Goal: Task Accomplishment & Management: Complete application form

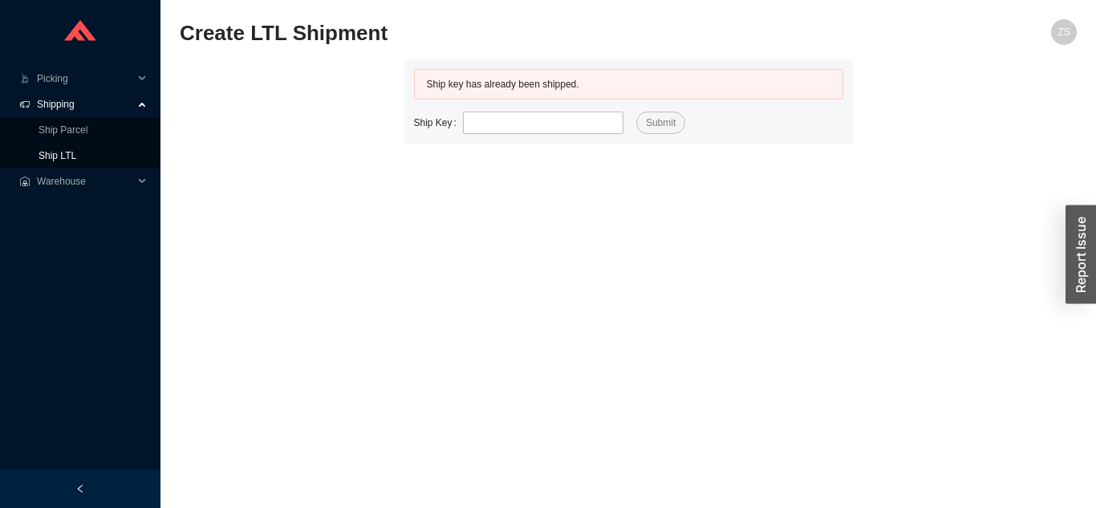
click at [76, 161] on link "Ship LTL" at bounding box center [58, 155] width 38 height 11
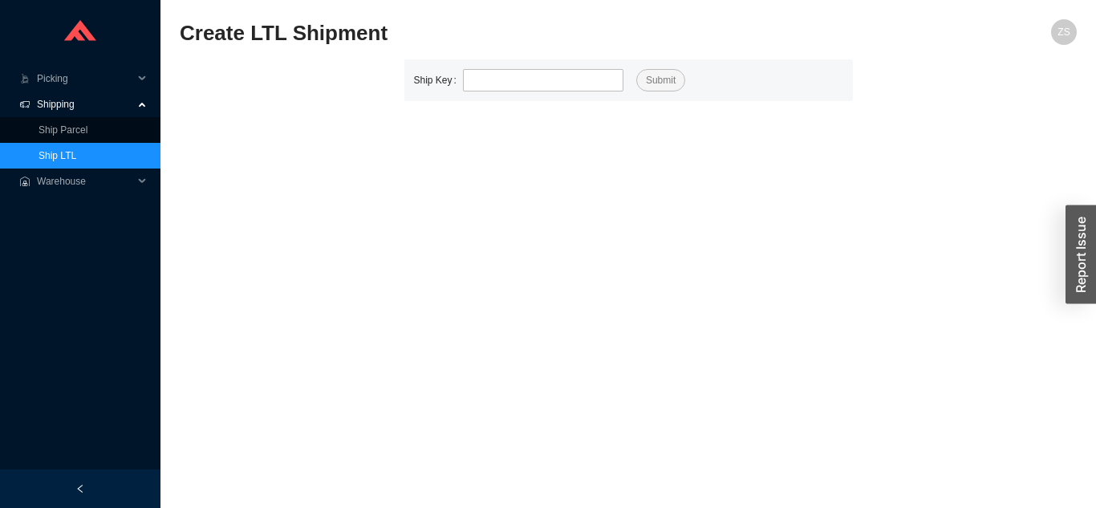
type input "525952"
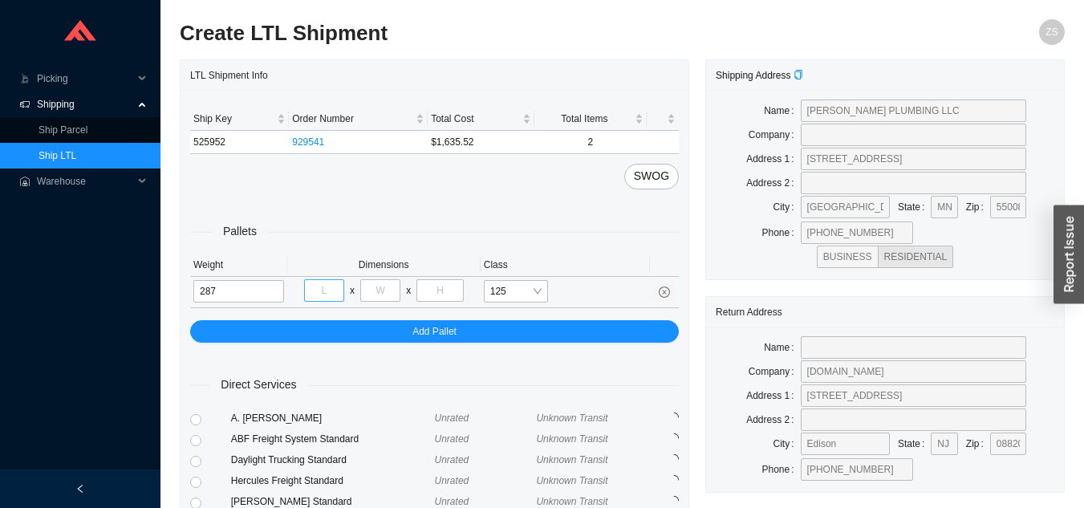
type input "287"
click at [338, 290] on input "tel" at bounding box center [324, 290] width 40 height 22
type input "40"
click at [389, 291] on input "tel" at bounding box center [380, 290] width 40 height 22
type input "72"
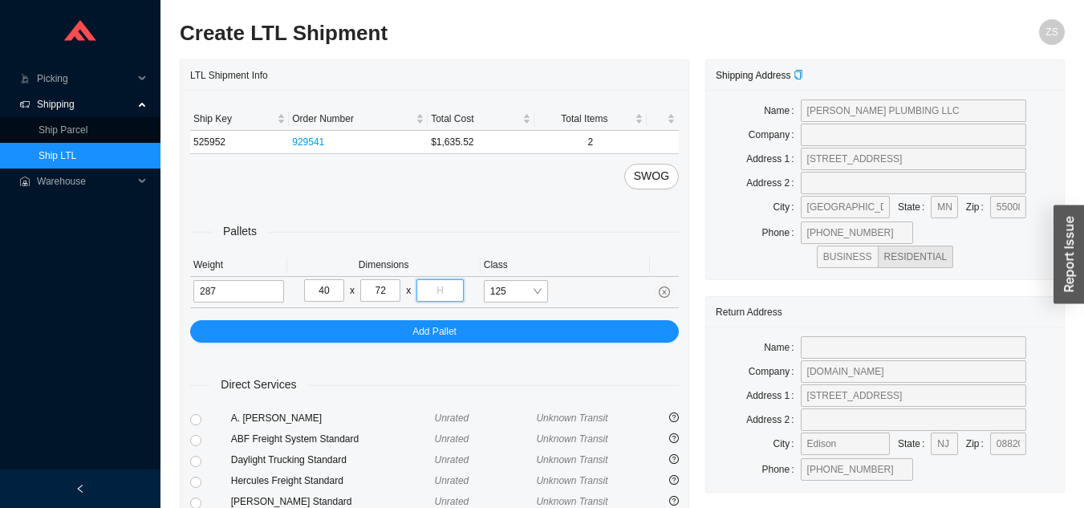
click at [451, 282] on input "tel" at bounding box center [440, 290] width 47 height 22
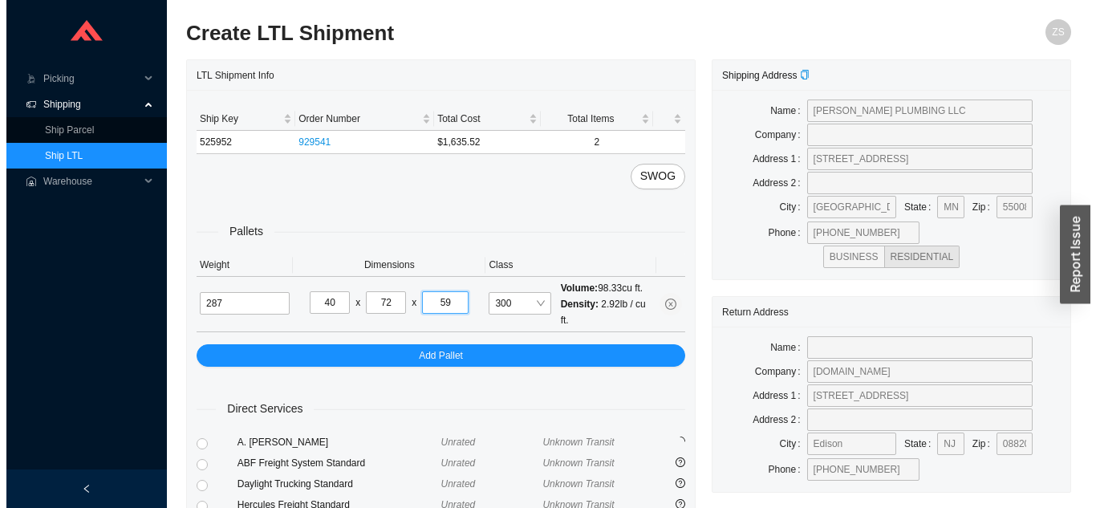
scroll to position [219, 0]
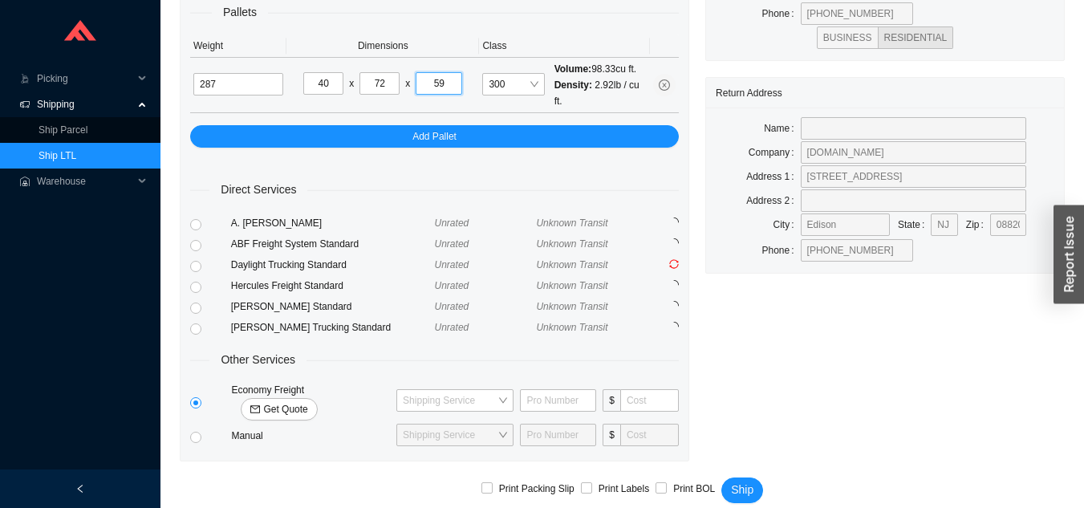
type input "59"
click at [307, 401] on span "Get Quote" at bounding box center [285, 409] width 44 height 16
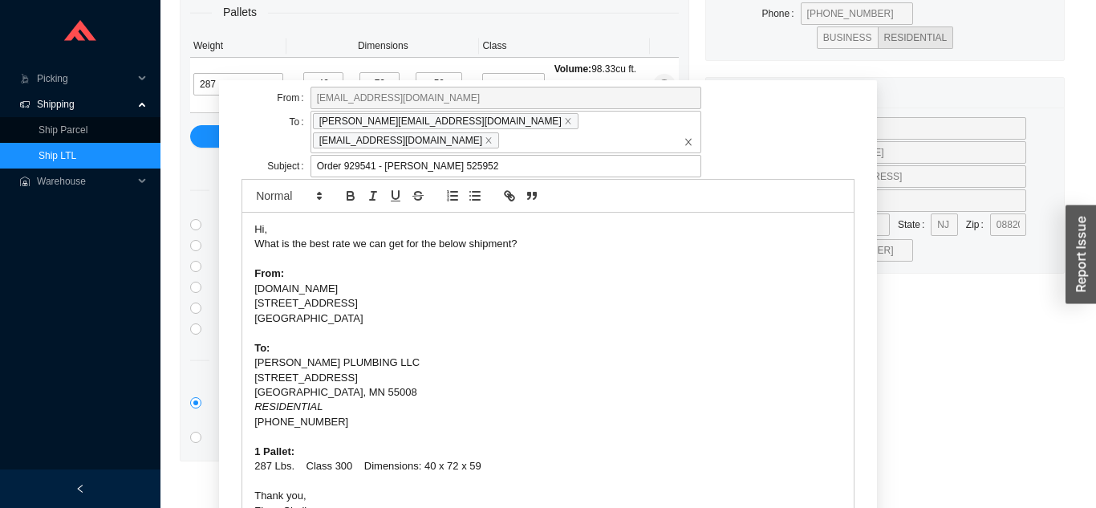
scroll to position [100, 0]
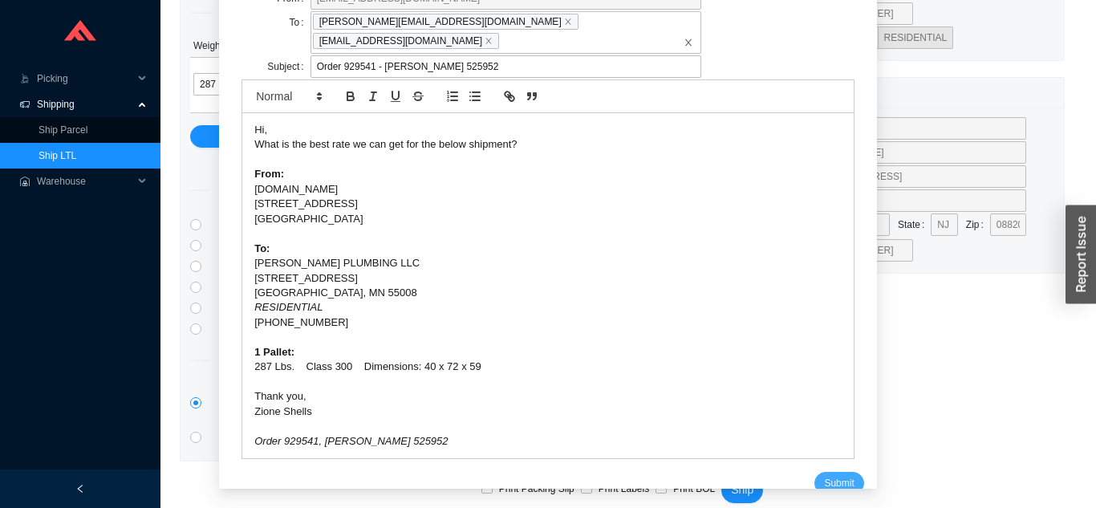
click at [824, 475] on span "Submit" at bounding box center [839, 483] width 30 height 16
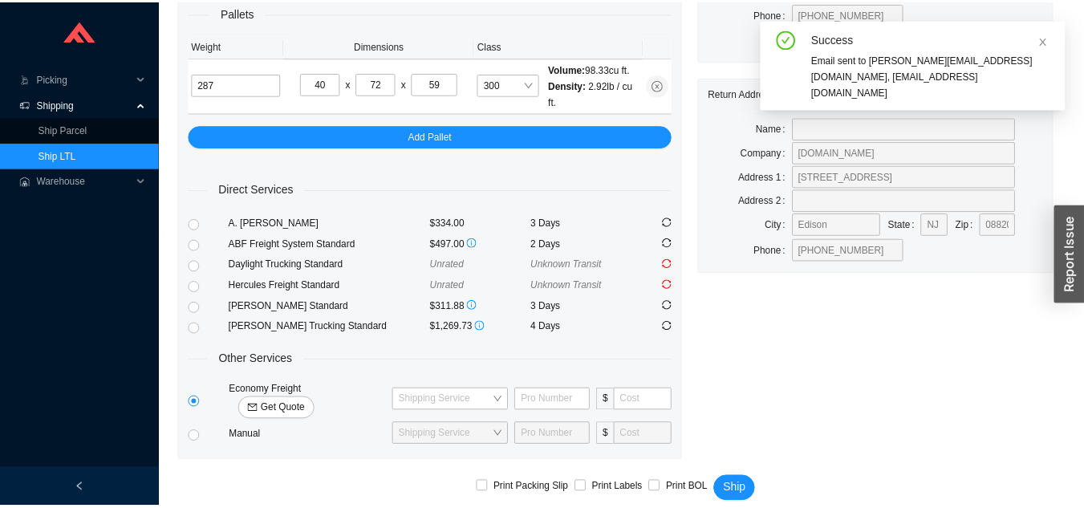
scroll to position [19, 0]
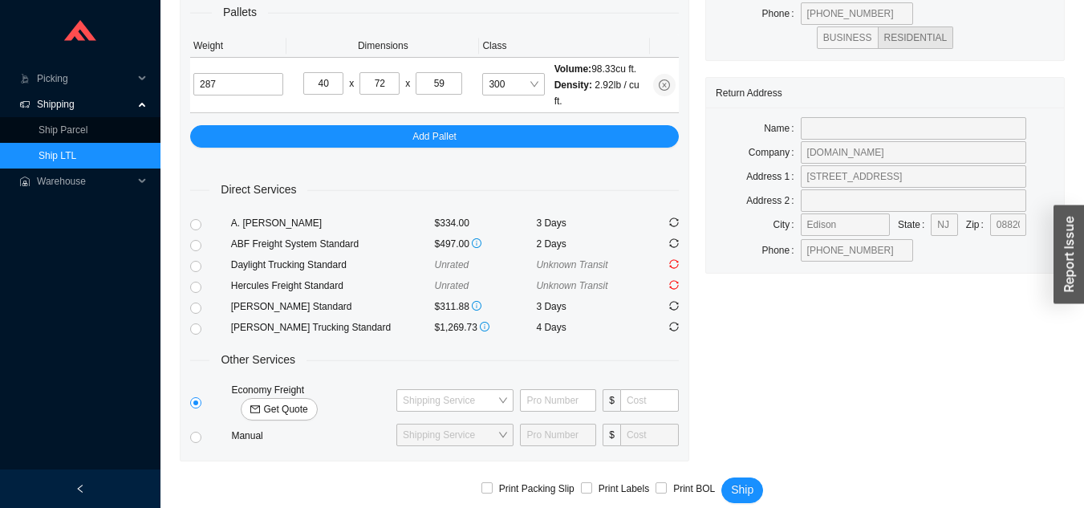
click at [76, 150] on link "Ship LTL" at bounding box center [58, 155] width 38 height 11
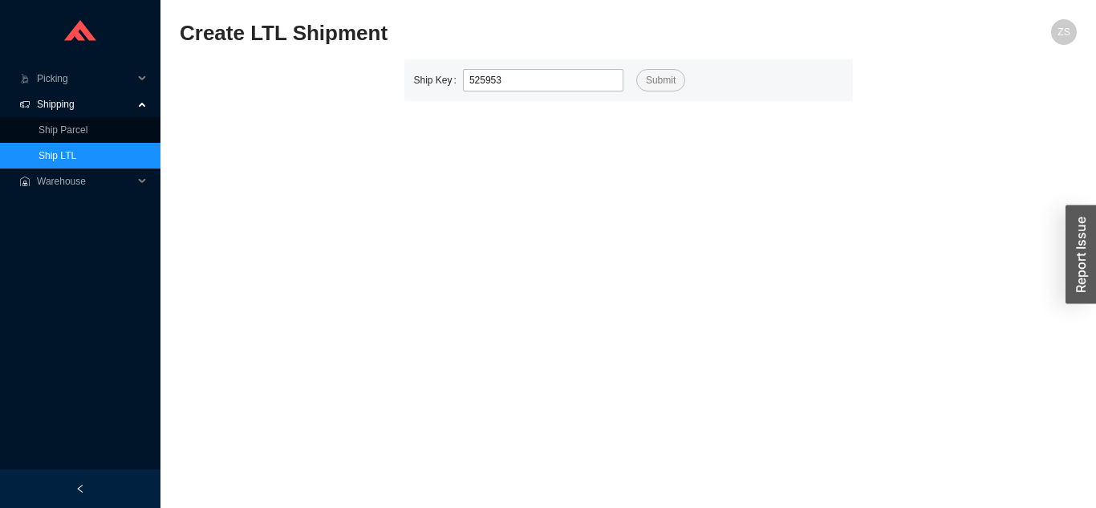
type input "525953"
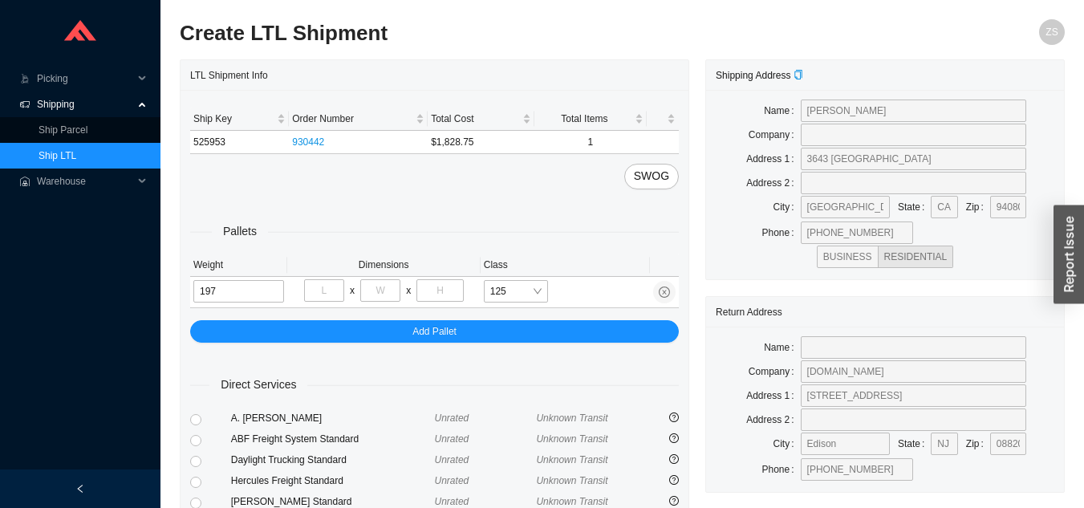
type input "197"
click at [322, 296] on input "tel" at bounding box center [324, 290] width 40 height 22
type input "52"
click at [387, 295] on input "tel" at bounding box center [380, 290] width 40 height 22
type input "32"
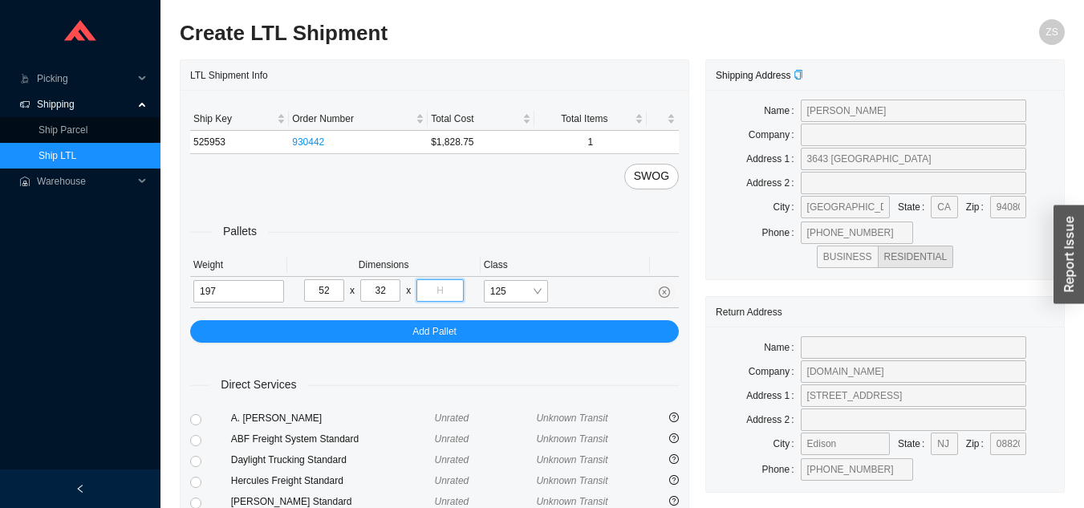
click at [430, 296] on input "tel" at bounding box center [440, 290] width 47 height 22
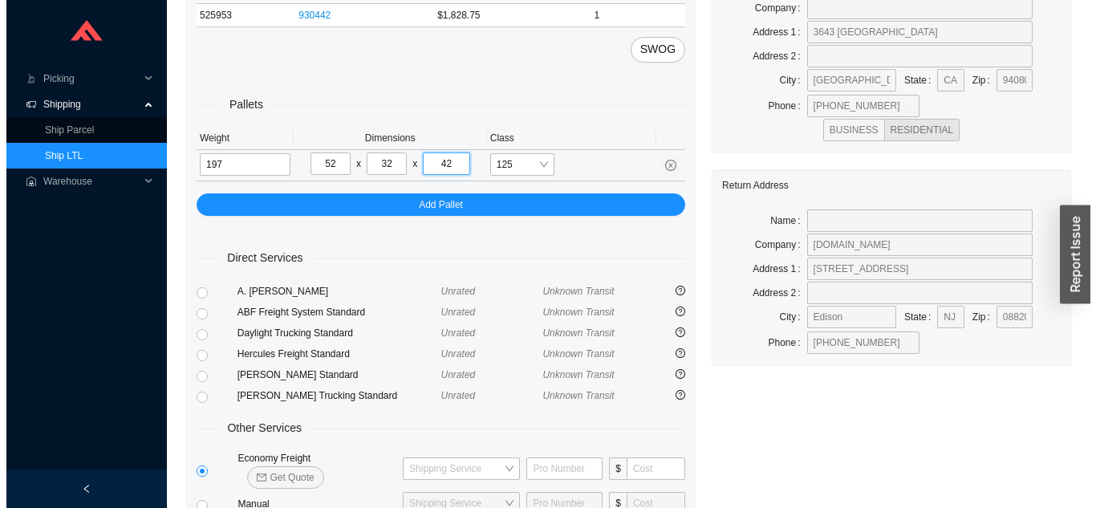
scroll to position [195, 0]
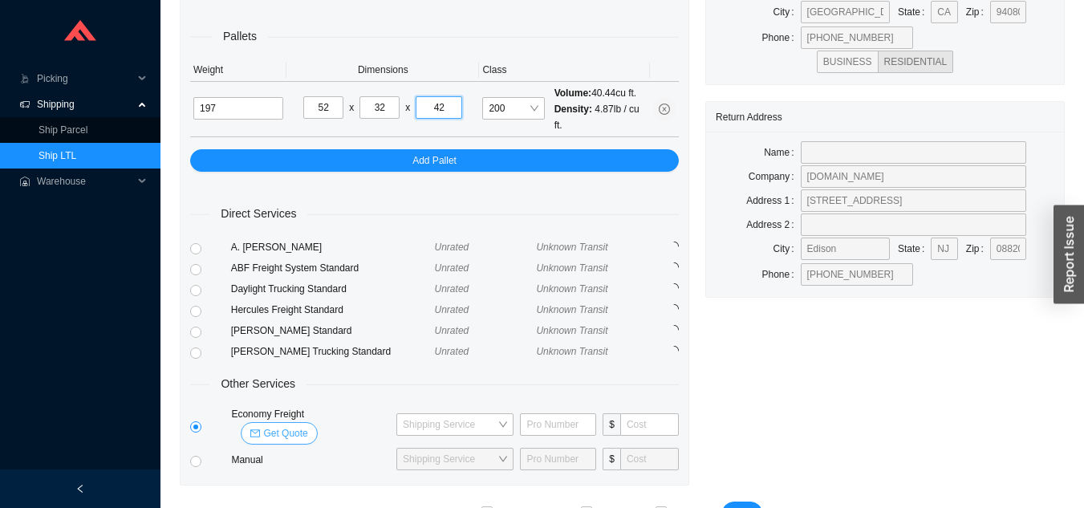
type input "42"
click at [307, 425] on span "Get Quote" at bounding box center [285, 433] width 44 height 16
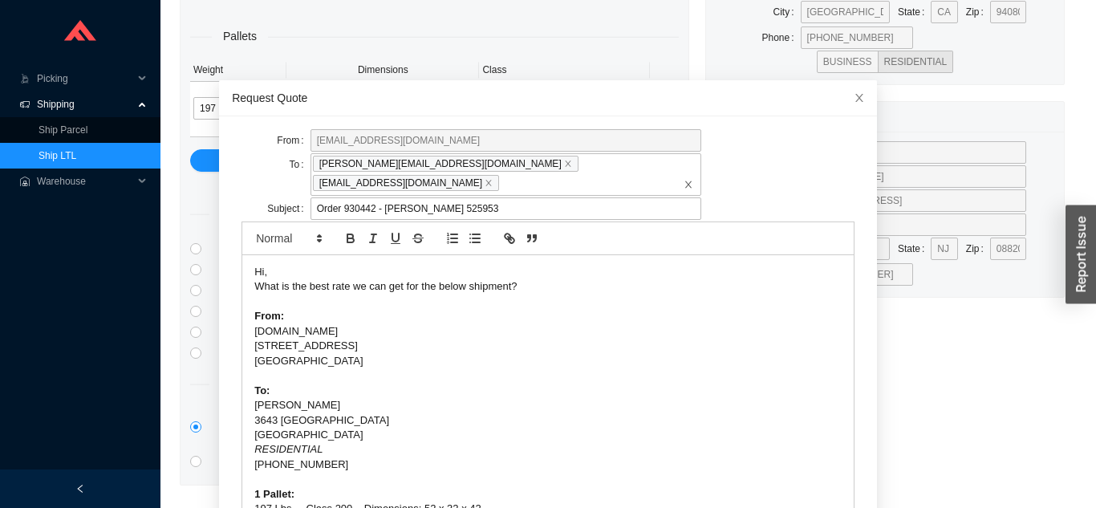
scroll to position [43, 0]
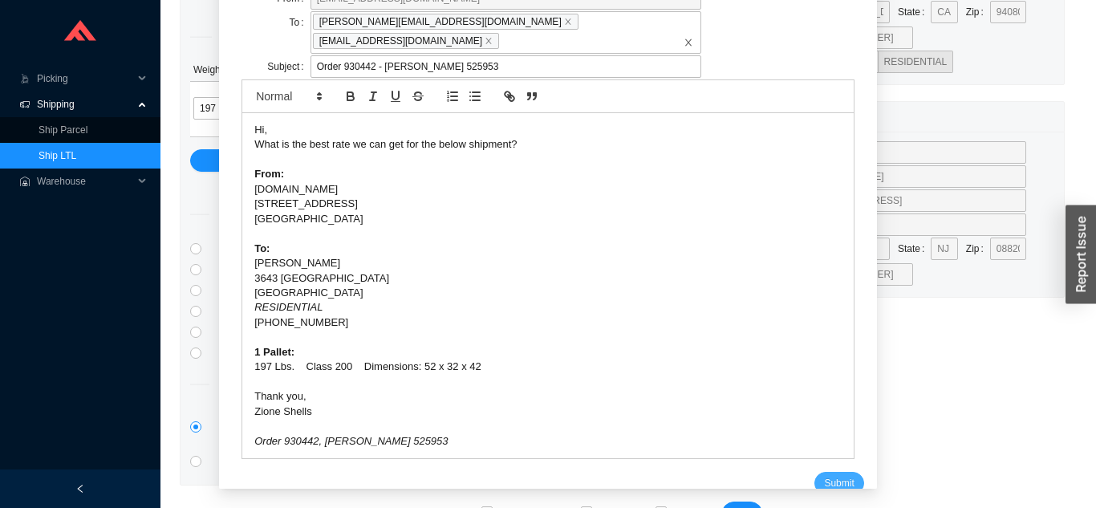
click at [824, 475] on span "Submit" at bounding box center [839, 483] width 30 height 16
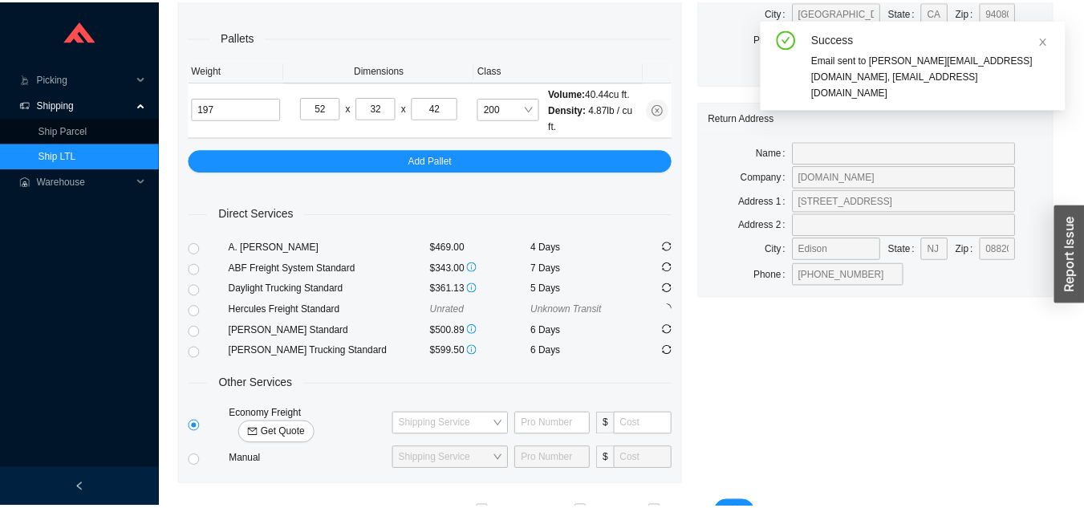
scroll to position [19, 0]
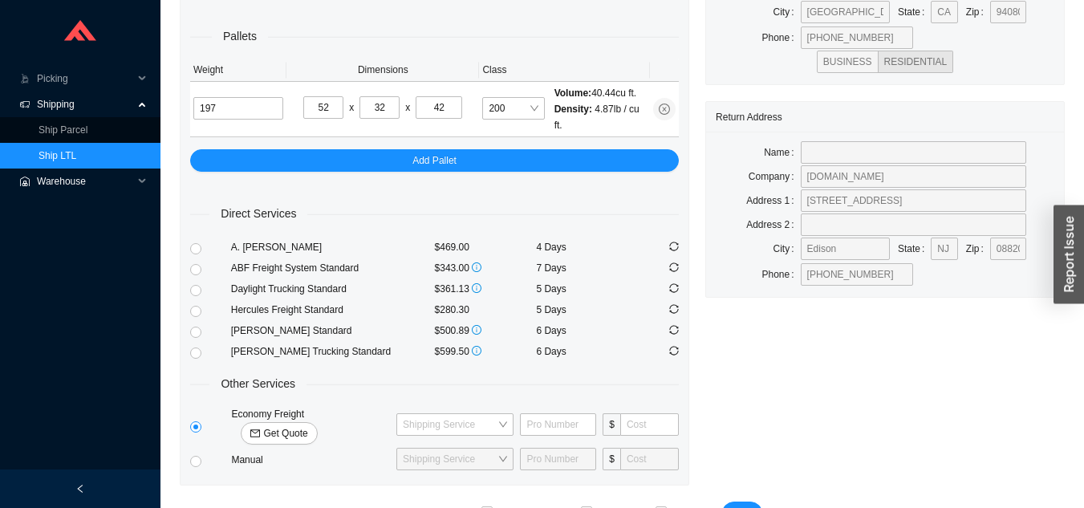
click at [109, 170] on span "Warehouse" at bounding box center [85, 182] width 96 height 26
click at [76, 158] on link "Ship LTL" at bounding box center [58, 155] width 38 height 11
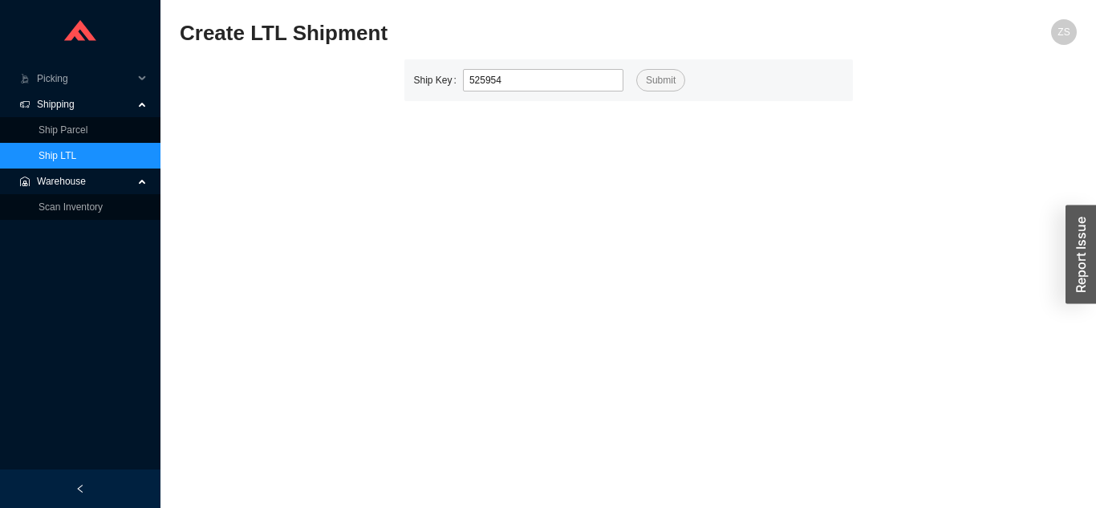
type input "525954"
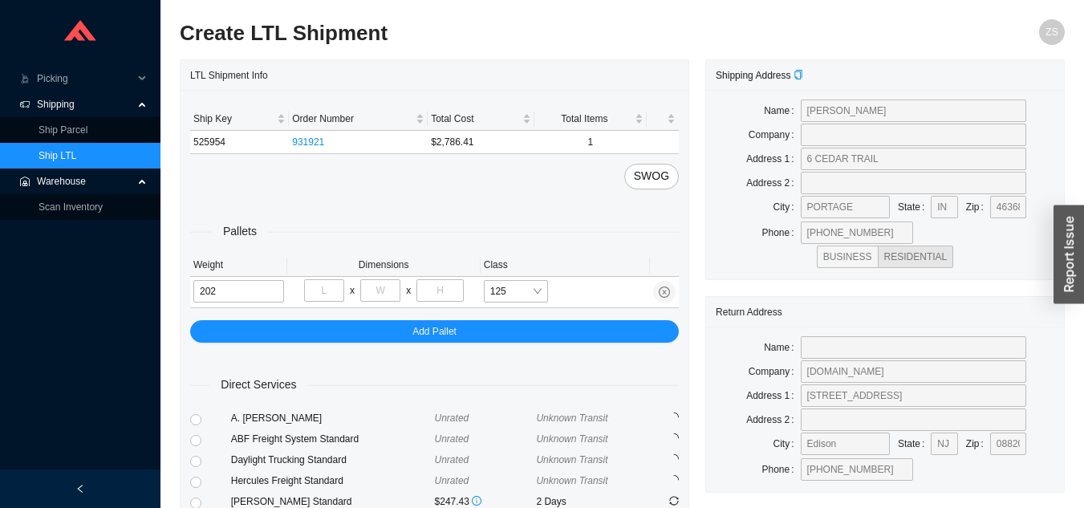
type input "202"
click at [332, 292] on input "tel" at bounding box center [324, 290] width 40 height 22
type input "40"
click at [389, 292] on input "tel" at bounding box center [380, 290] width 40 height 22
type input "72"
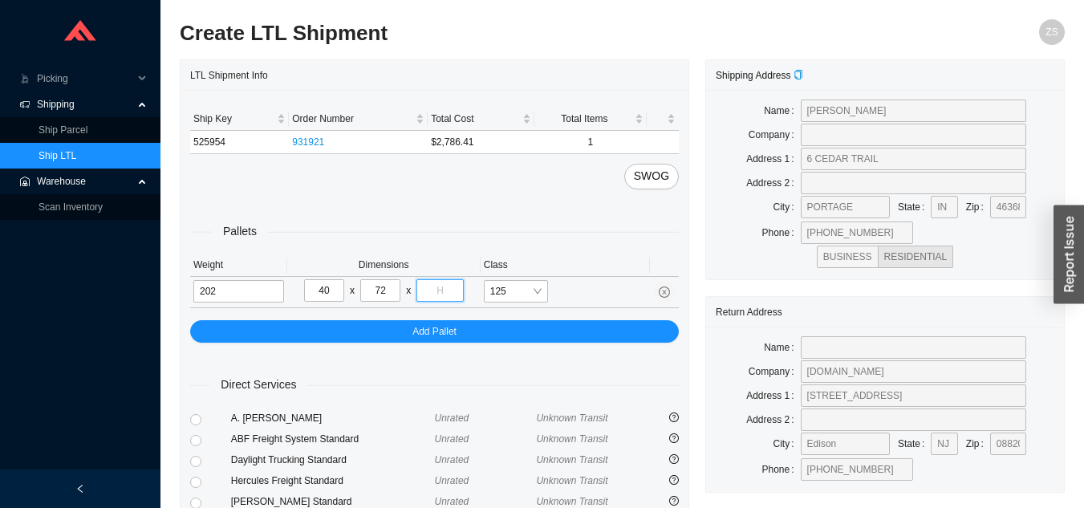
click at [454, 290] on input "tel" at bounding box center [440, 290] width 47 height 22
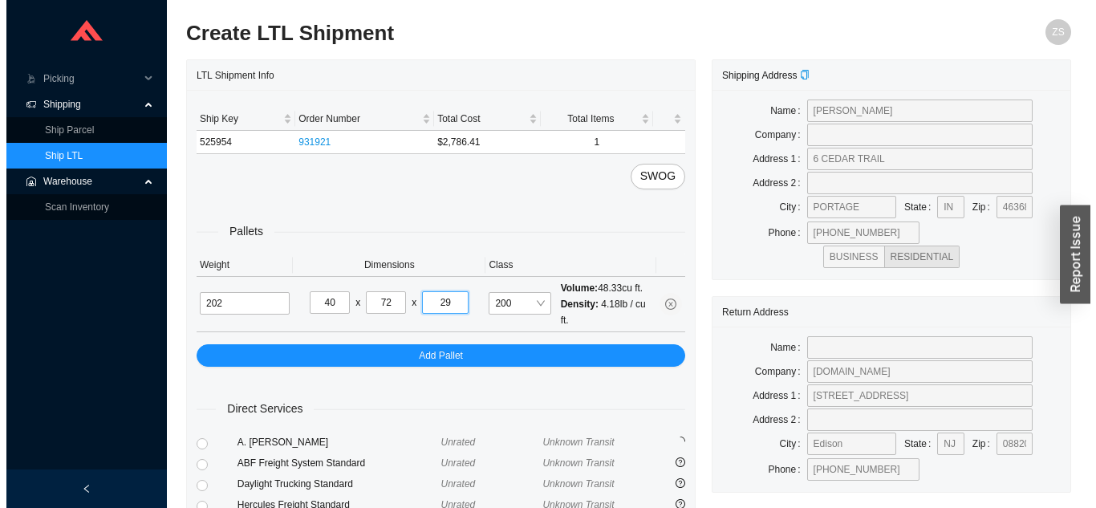
scroll to position [219, 0]
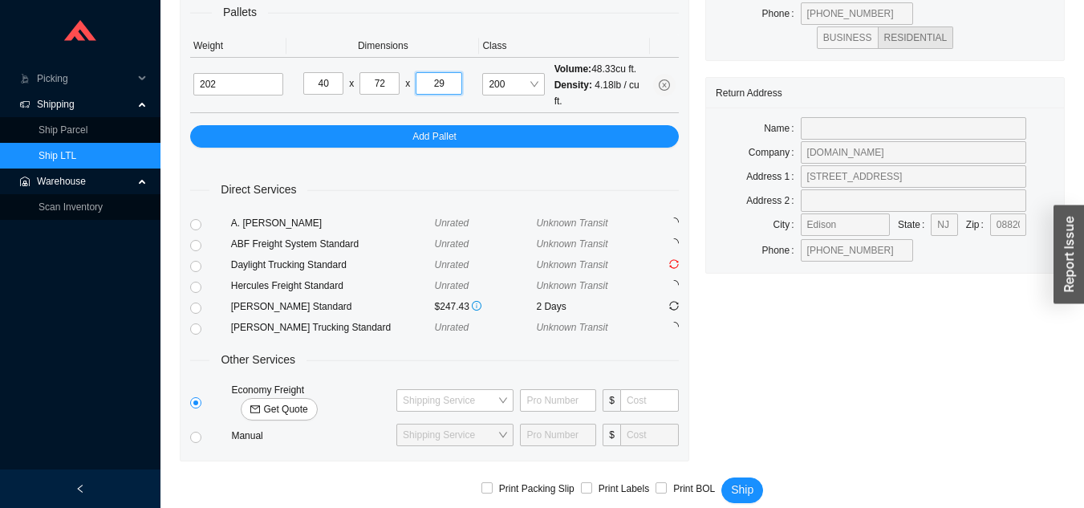
type input "29"
click at [307, 401] on span "Get Quote" at bounding box center [285, 409] width 44 height 16
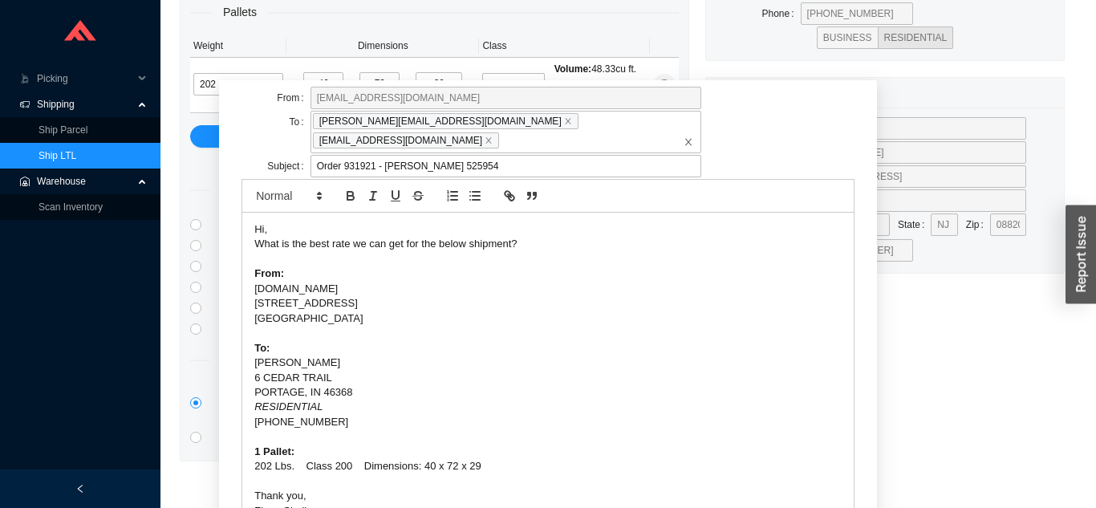
scroll to position [100, 0]
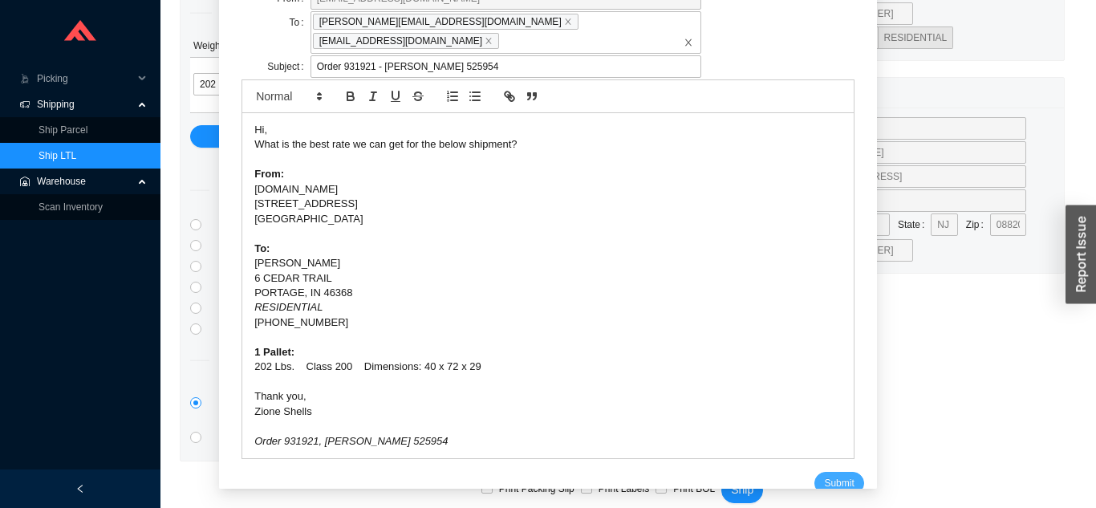
click at [824, 475] on span "Submit" at bounding box center [839, 483] width 30 height 16
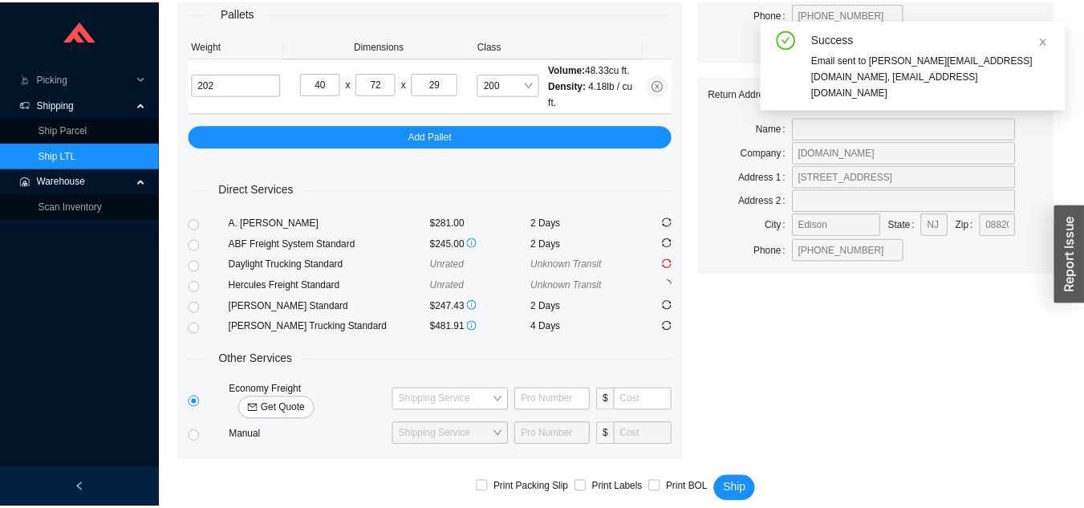
scroll to position [0, 0]
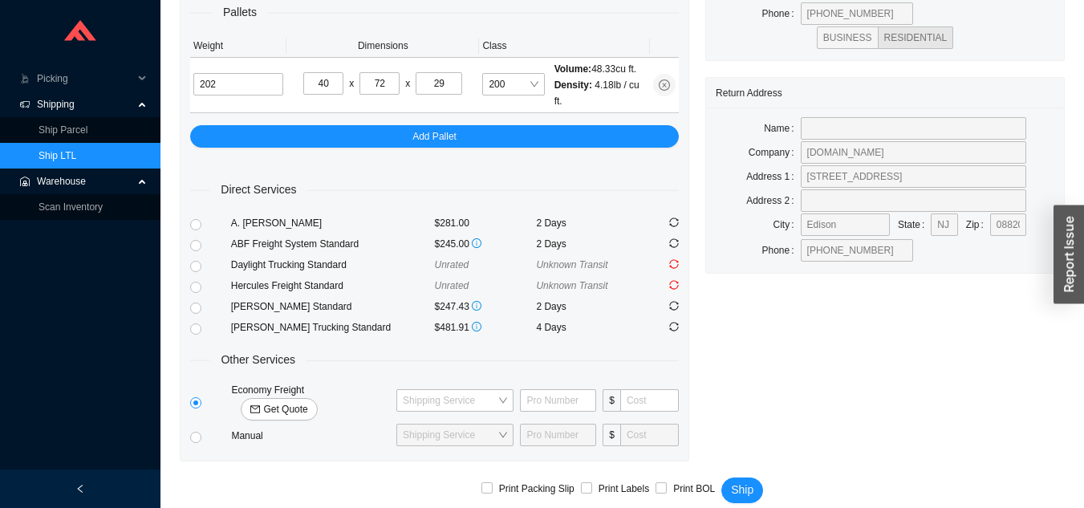
click at [76, 161] on link "Ship LTL" at bounding box center [58, 155] width 38 height 11
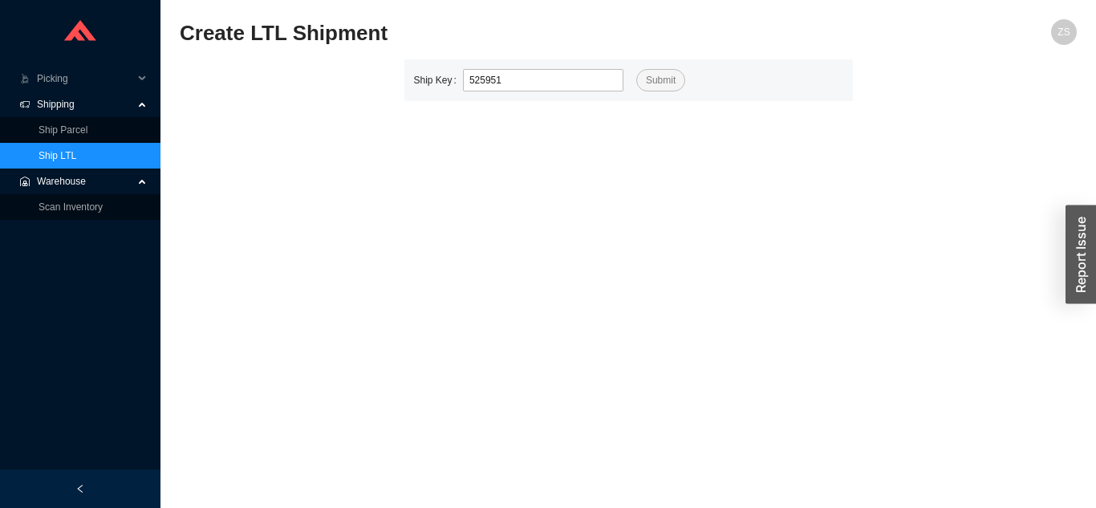
type input "525951"
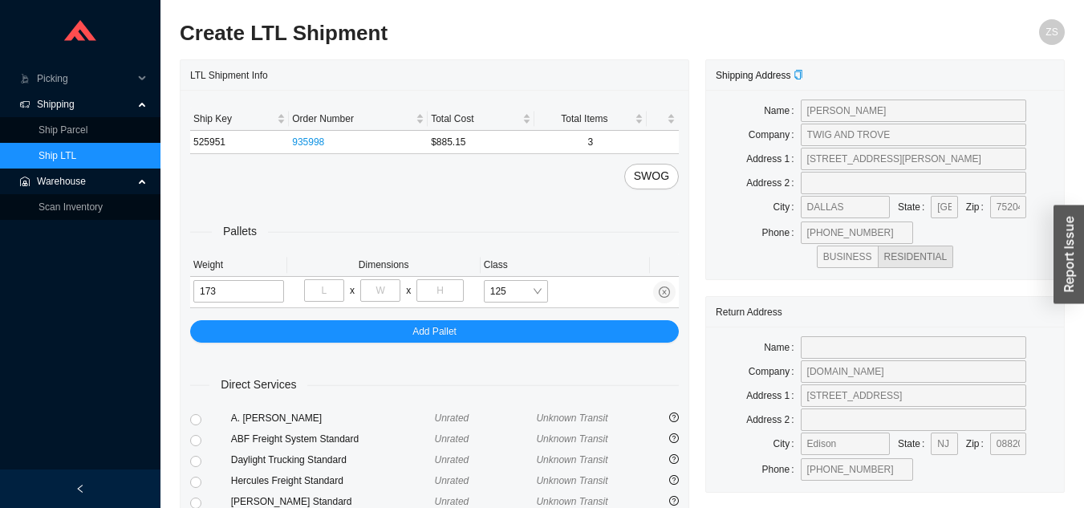
type input "173"
click at [445, 290] on input "tel" at bounding box center [440, 290] width 47 height 22
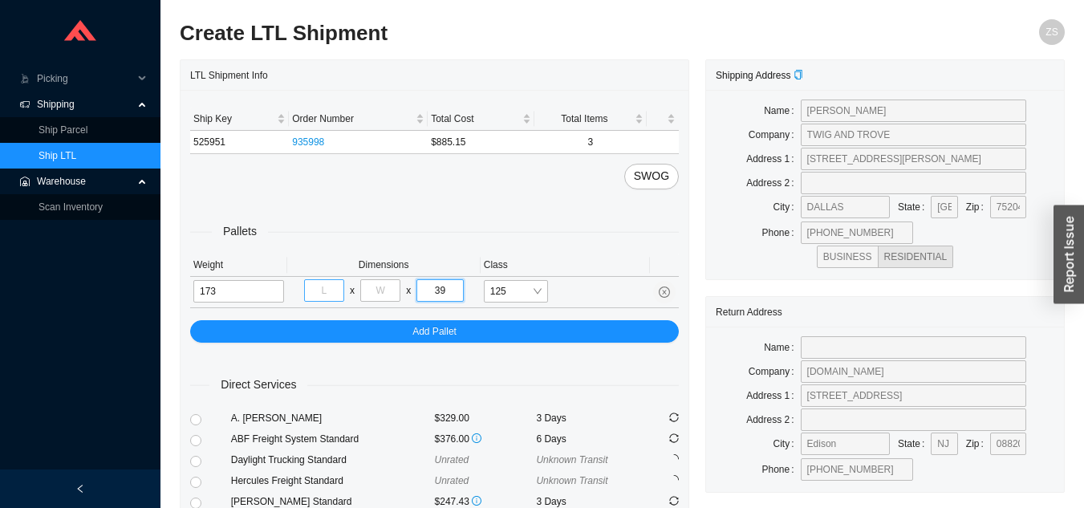
type input "39"
click at [325, 287] on input "tel" at bounding box center [324, 290] width 40 height 22
type input "48"
click at [387, 293] on input "tel" at bounding box center [380, 290] width 40 height 22
type input "32"
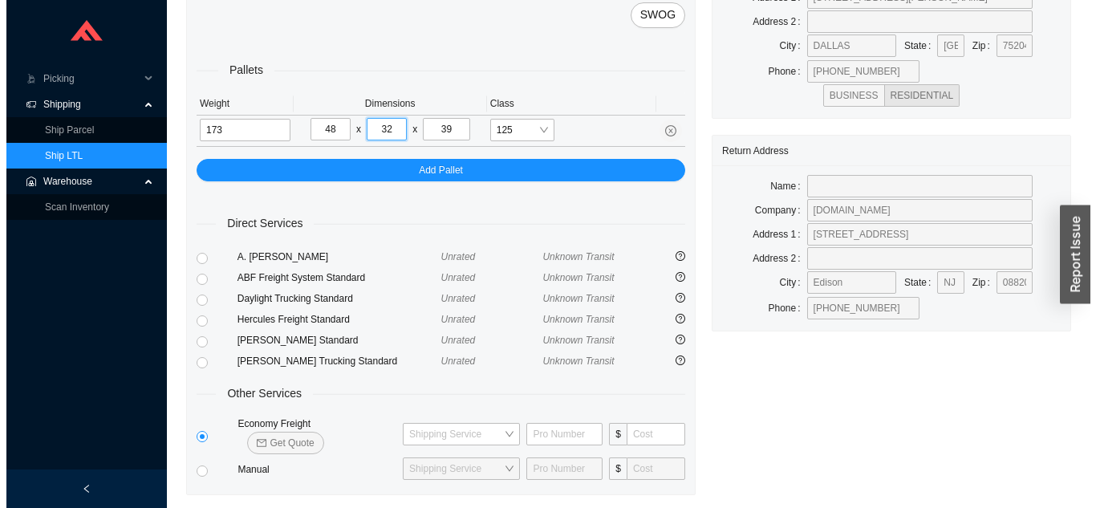
scroll to position [195, 0]
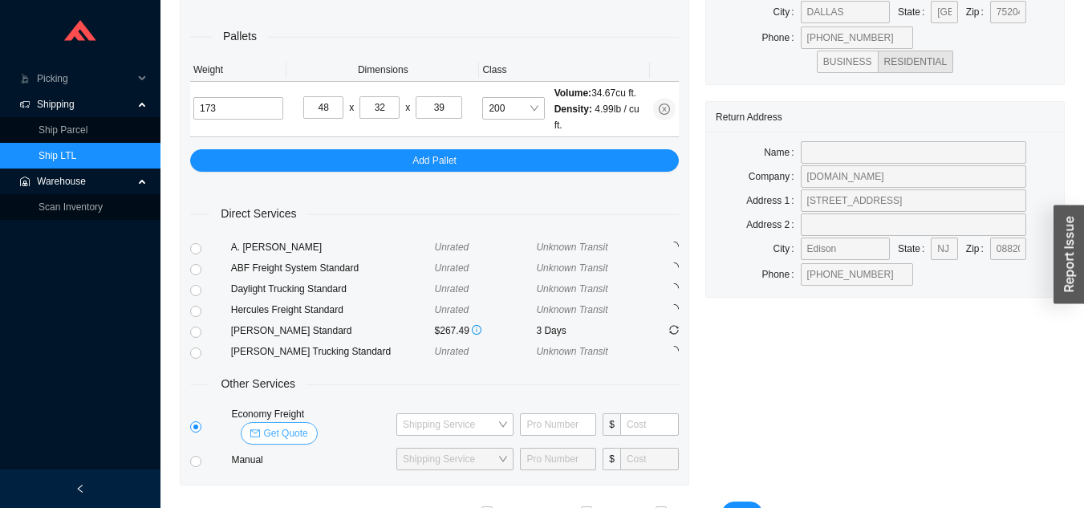
click at [307, 425] on span "Get Quote" at bounding box center [285, 433] width 44 height 16
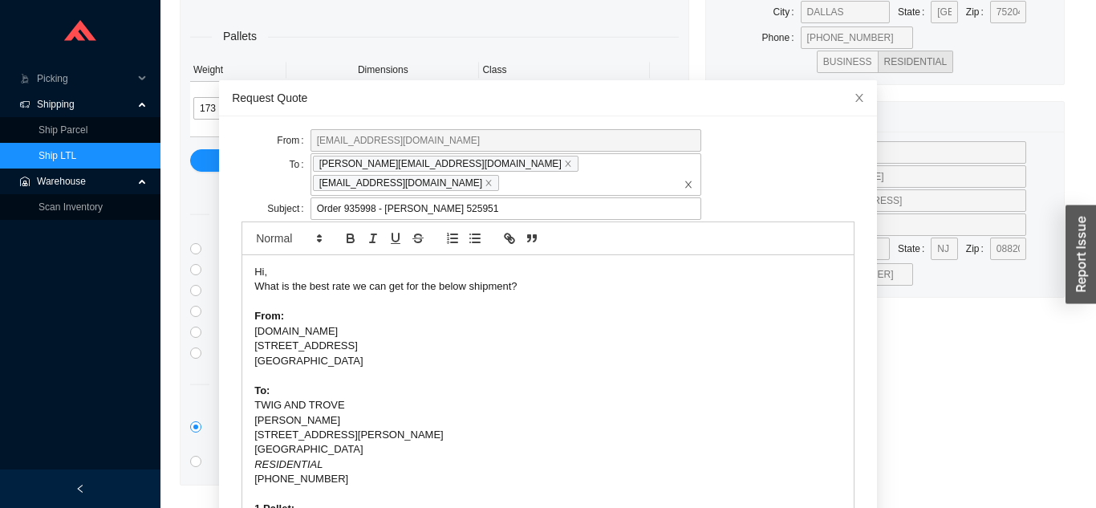
scroll to position [57, 0]
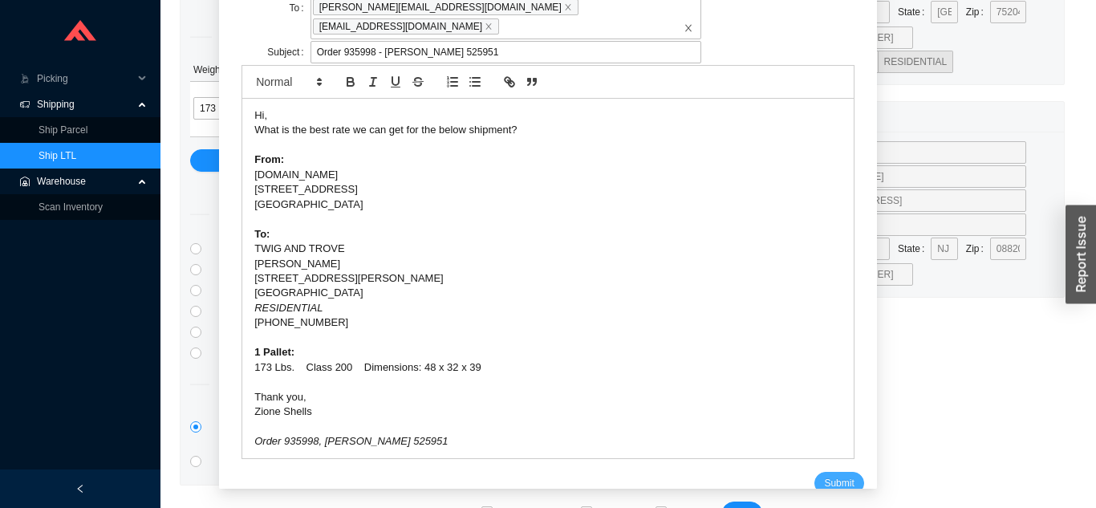
click at [825, 475] on span "Submit" at bounding box center [839, 483] width 30 height 16
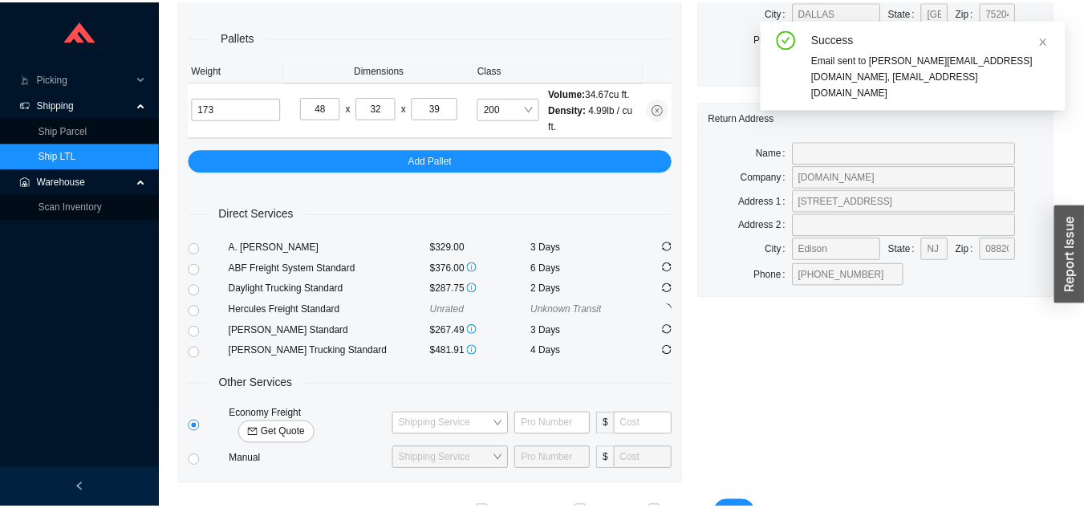
scroll to position [19, 0]
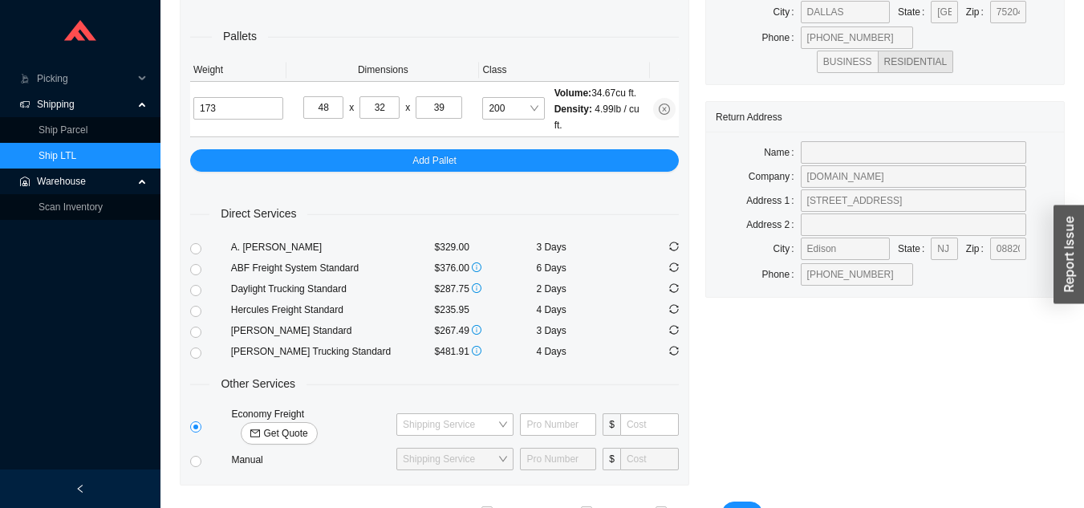
click at [76, 150] on link "Ship LTL" at bounding box center [58, 155] width 38 height 11
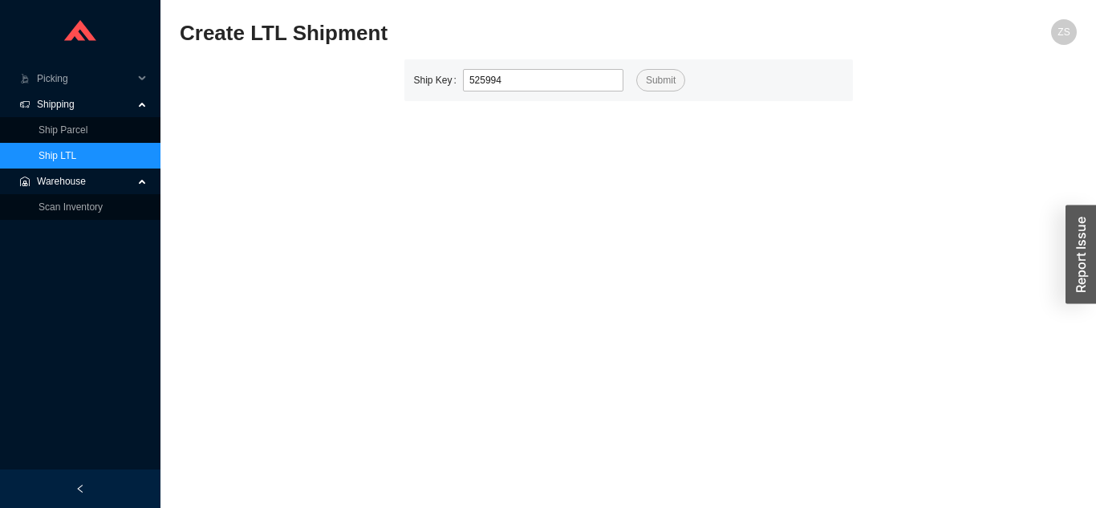
type input "525994"
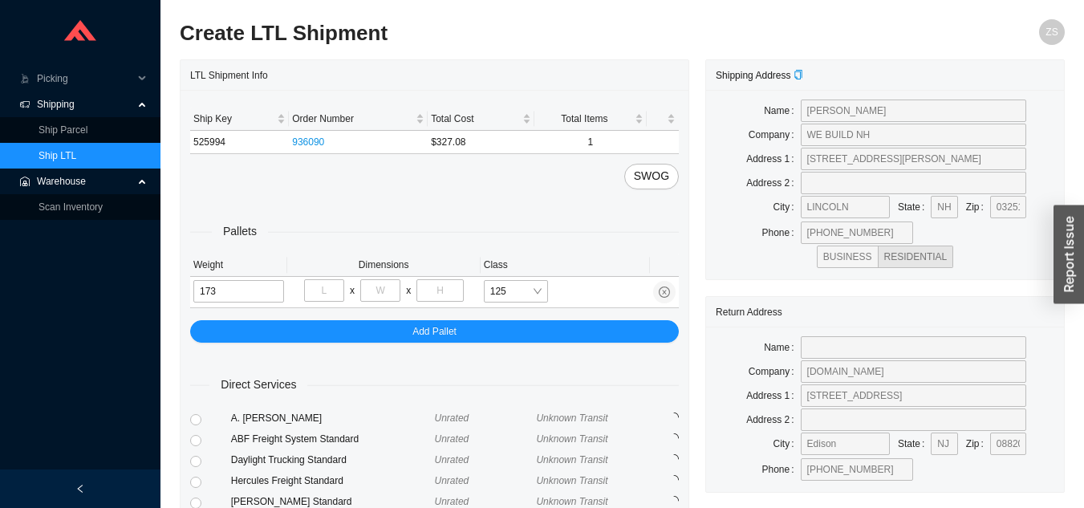
type input "173"
click at [332, 291] on input "tel" at bounding box center [324, 290] width 40 height 22
type input "48"
click at [388, 288] on input "tel" at bounding box center [380, 290] width 40 height 22
type input "32"
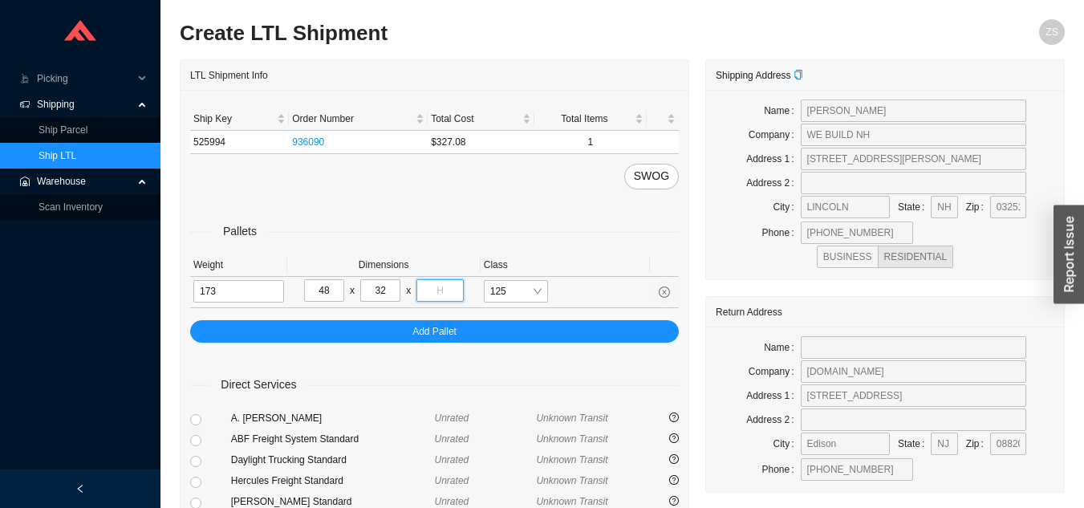
click at [449, 288] on input "tel" at bounding box center [440, 290] width 47 height 22
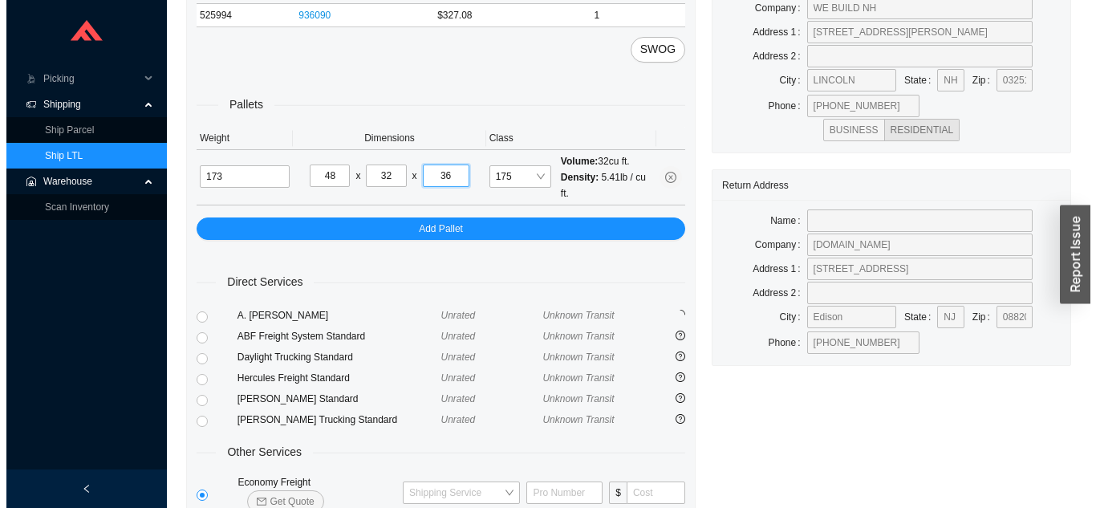
scroll to position [219, 0]
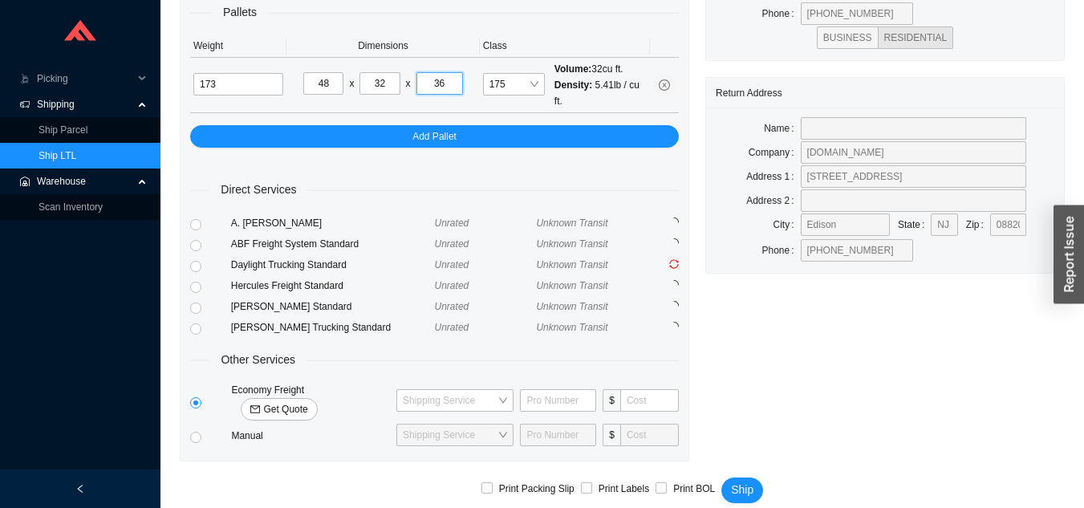
type input "36"
click at [307, 401] on span "Get Quote" at bounding box center [285, 409] width 44 height 16
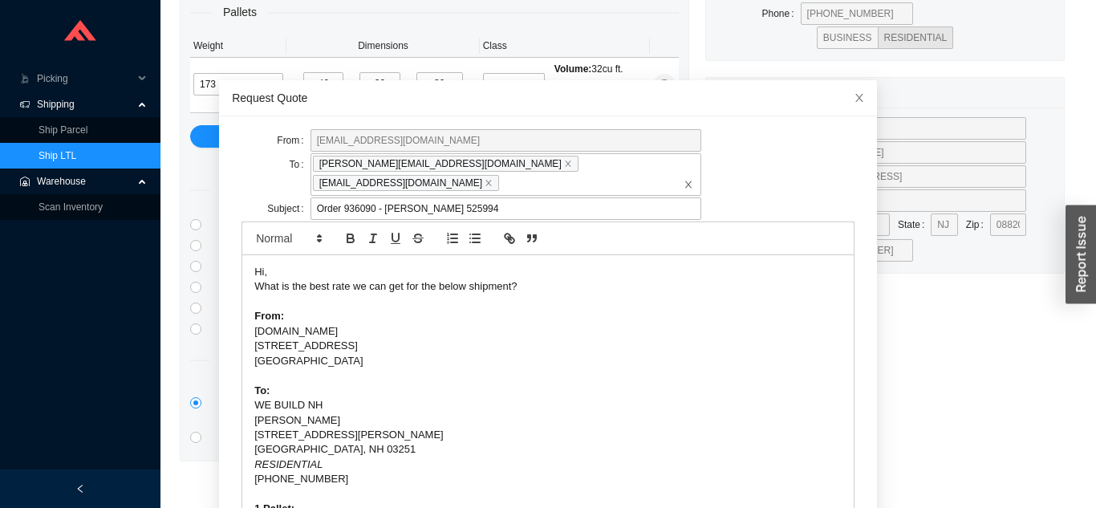
scroll to position [57, 0]
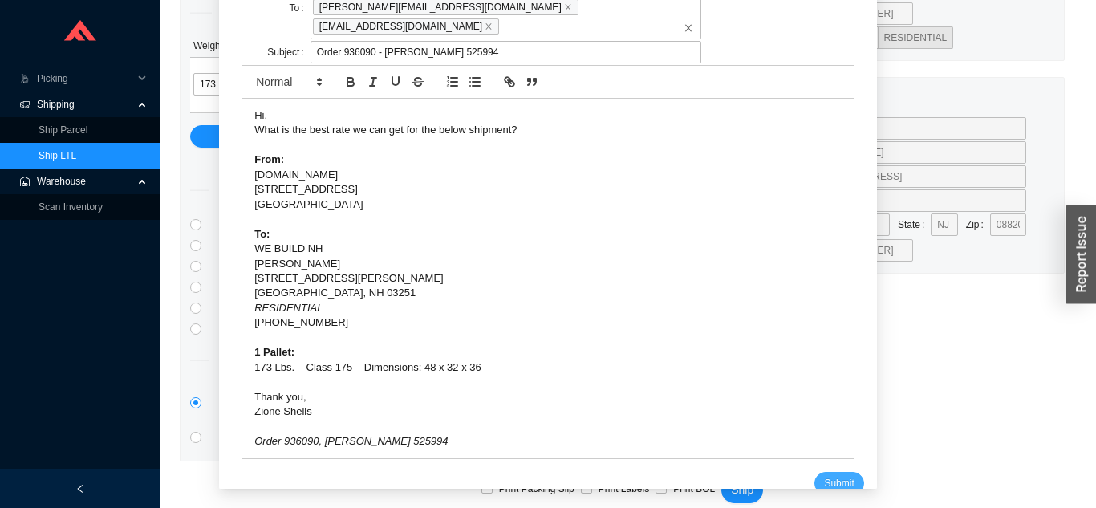
click at [824, 475] on span "Submit" at bounding box center [839, 483] width 30 height 16
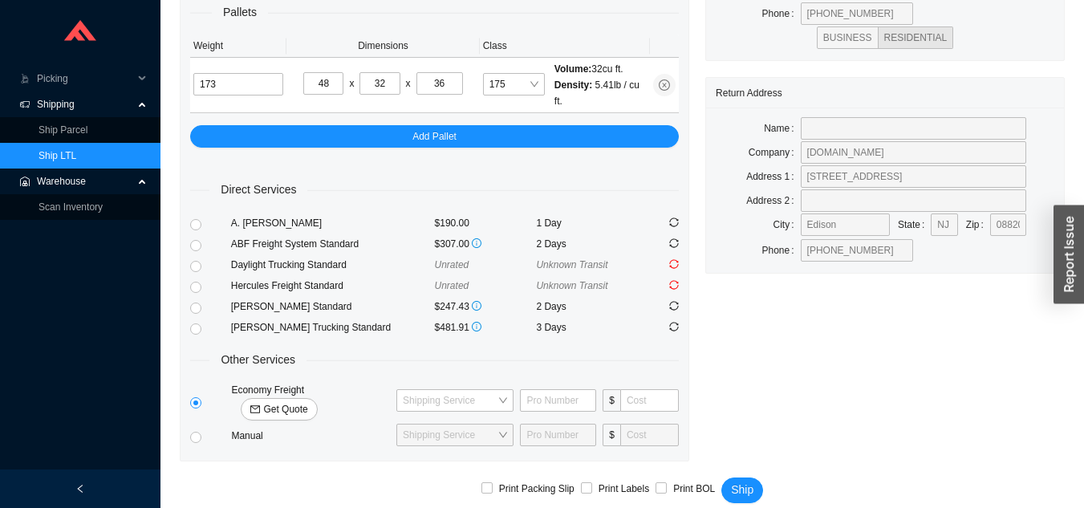
scroll to position [181, 0]
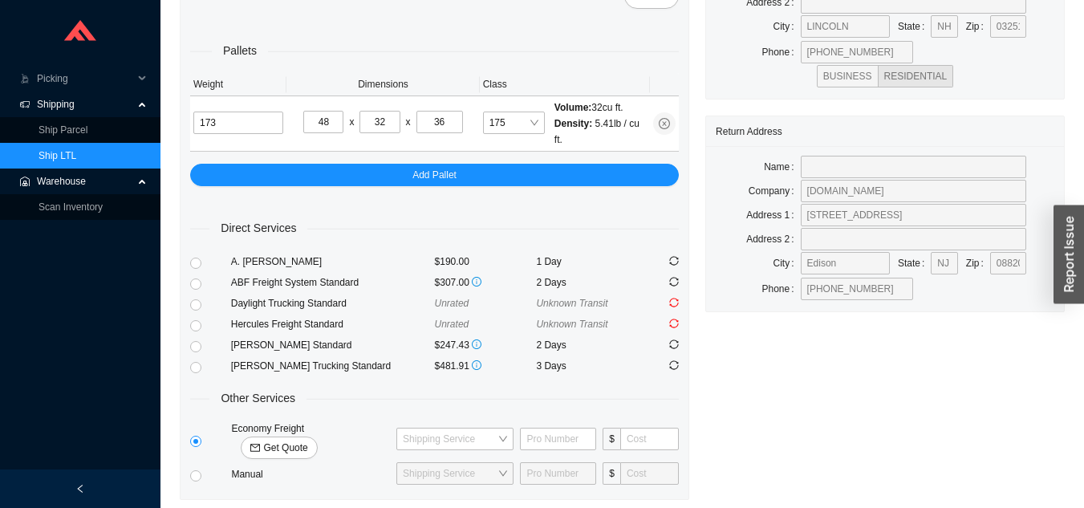
click at [76, 150] on link "Ship LTL" at bounding box center [58, 155] width 38 height 11
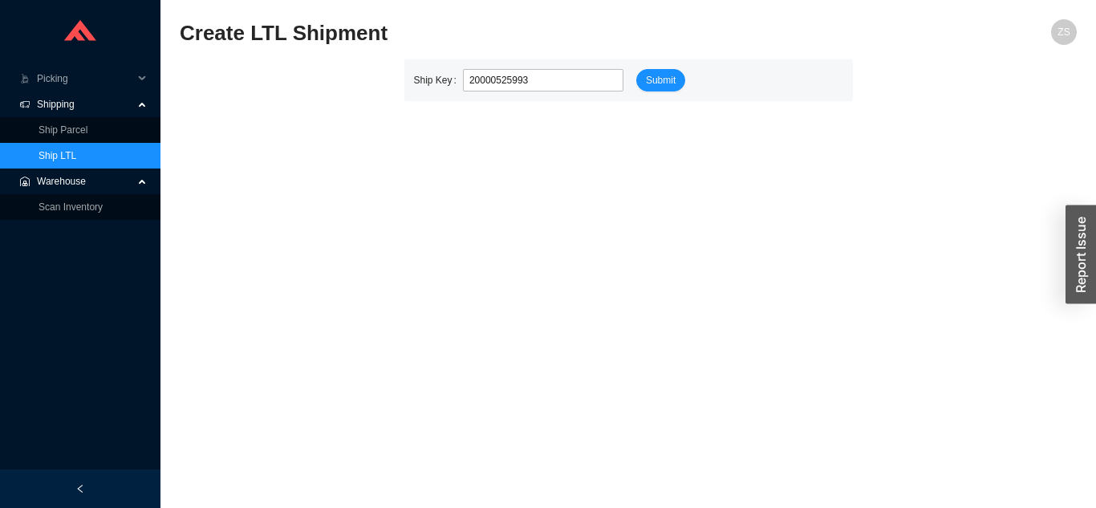
type input "525993"
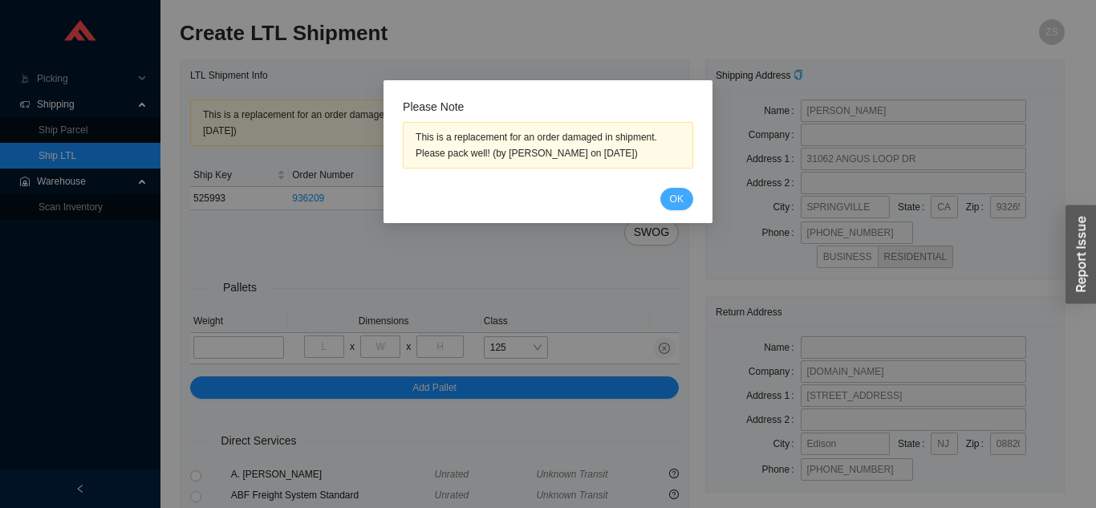
click at [678, 198] on span "OK" at bounding box center [677, 199] width 14 height 16
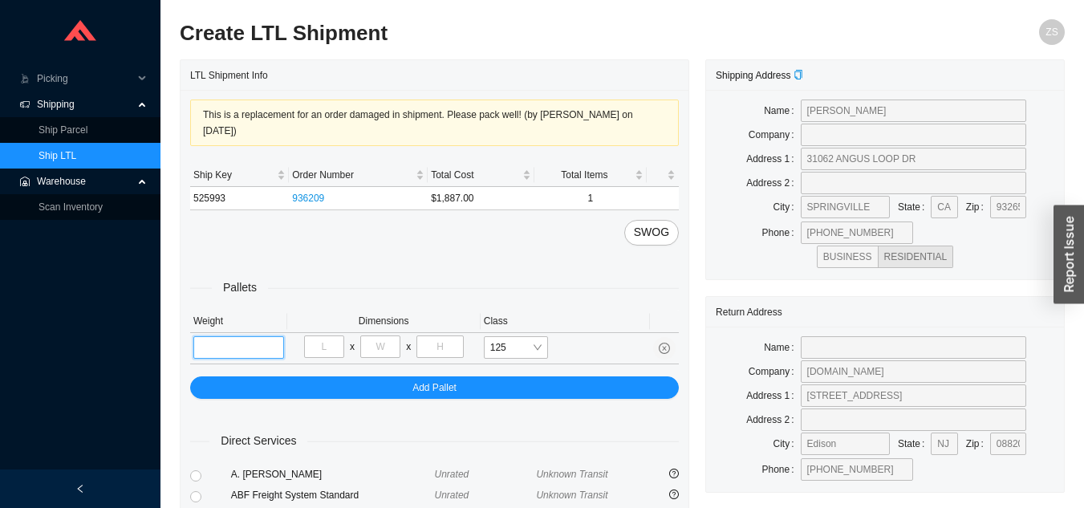
click at [248, 336] on input "tel" at bounding box center [238, 347] width 91 height 22
type input "292"
click at [329, 335] on input "tel" at bounding box center [324, 346] width 40 height 22
type input "35"
click at [379, 335] on input "tel" at bounding box center [380, 346] width 40 height 22
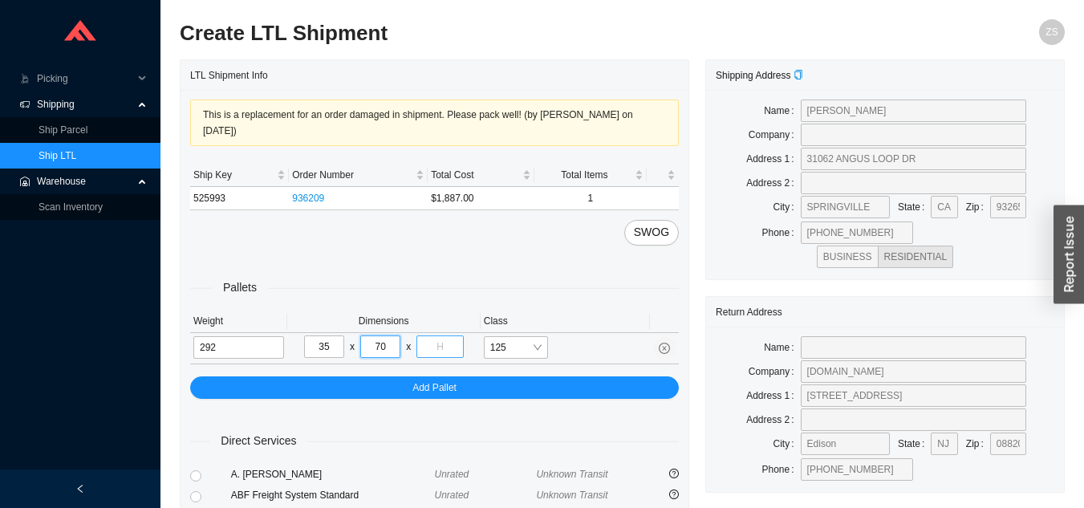
type input "70"
click at [448, 335] on input "tel" at bounding box center [440, 346] width 47 height 22
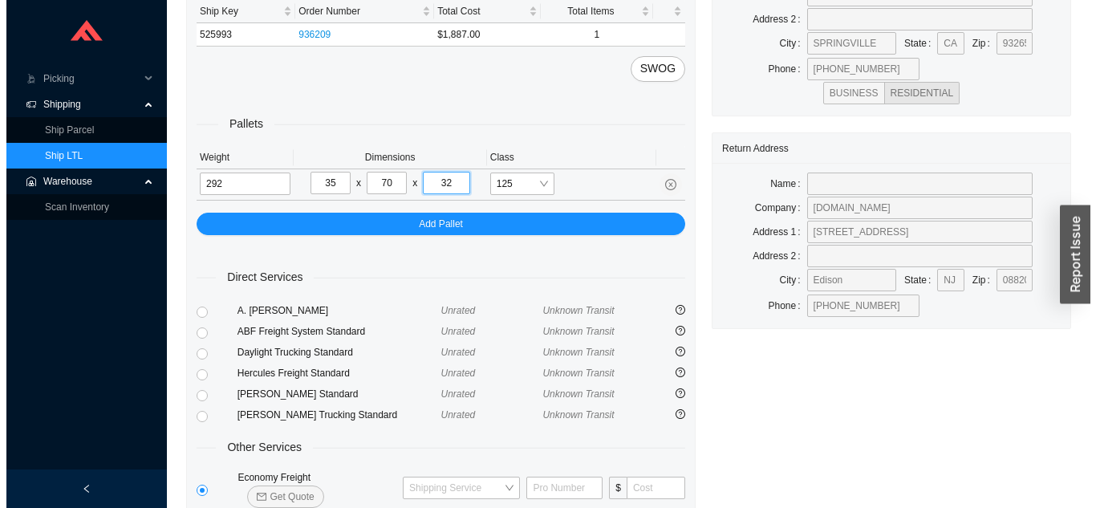
scroll to position [235, 0]
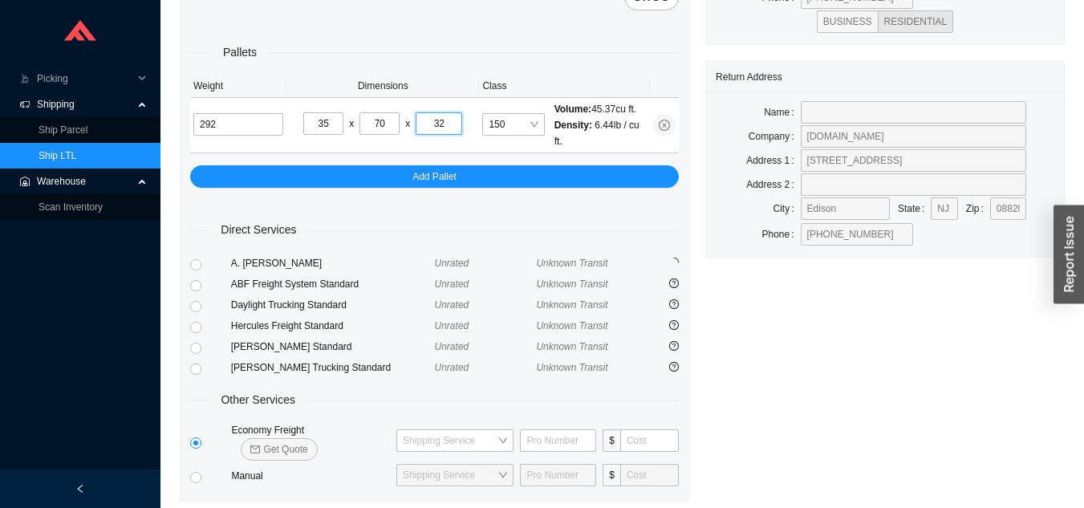
type input "32"
click at [307, 441] on span "Get Quote" at bounding box center [285, 449] width 44 height 16
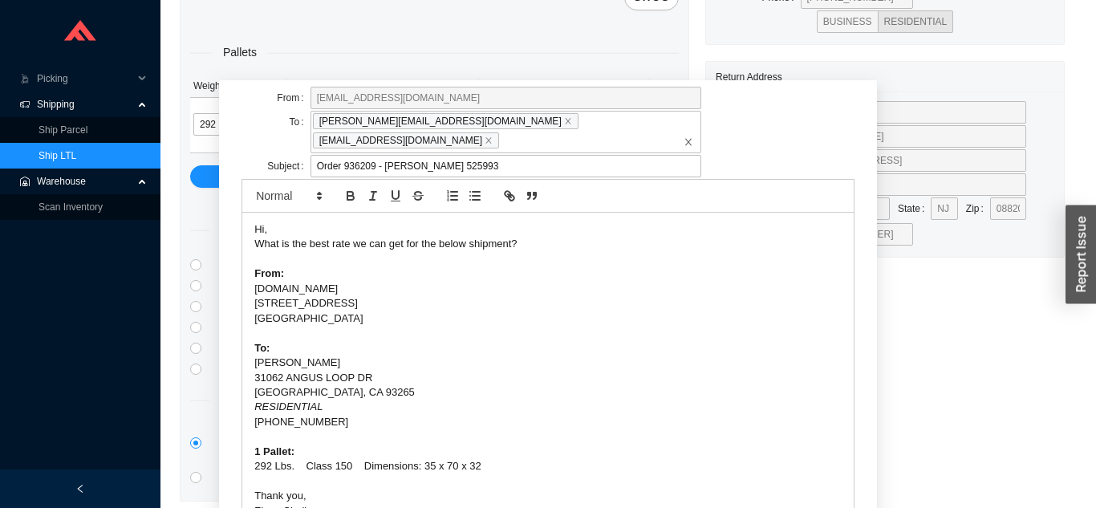
scroll to position [100, 0]
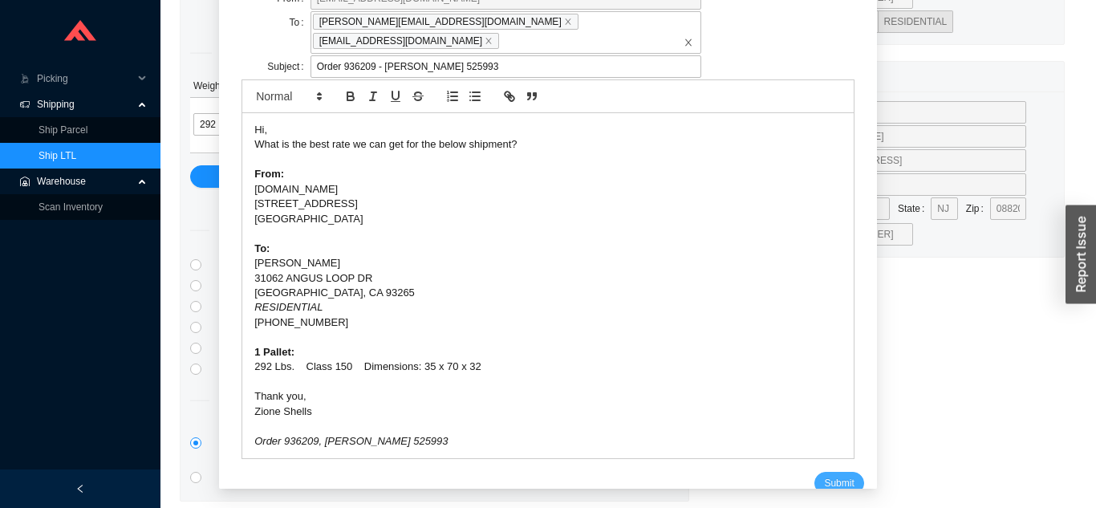
click at [824, 475] on span "Submit" at bounding box center [839, 483] width 30 height 16
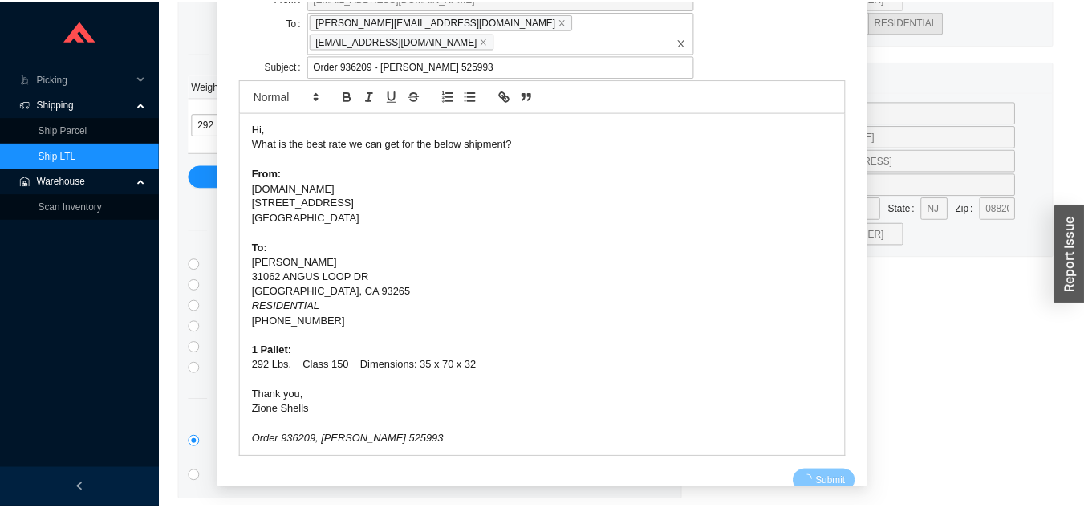
scroll to position [19, 0]
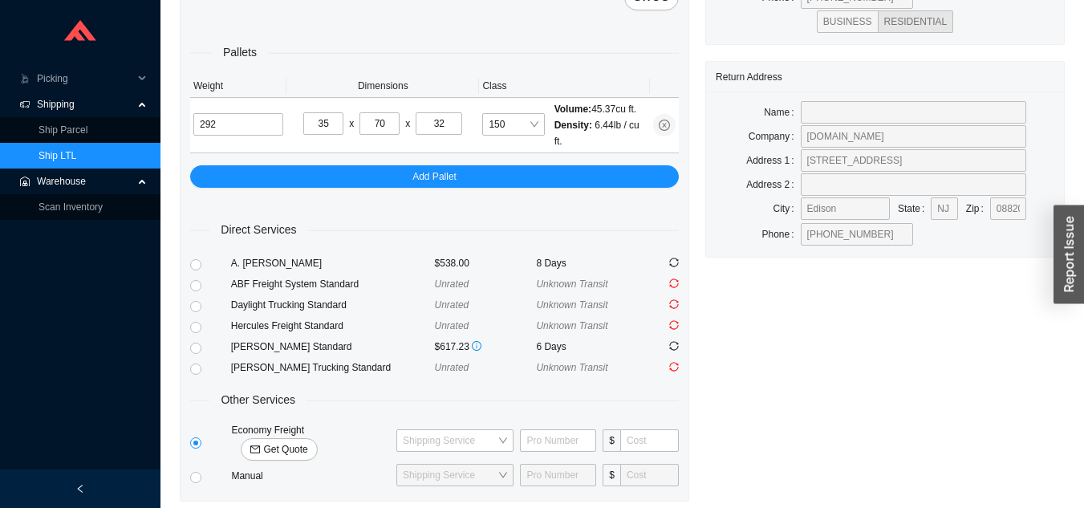
click at [76, 156] on link "Ship LTL" at bounding box center [58, 155] width 38 height 11
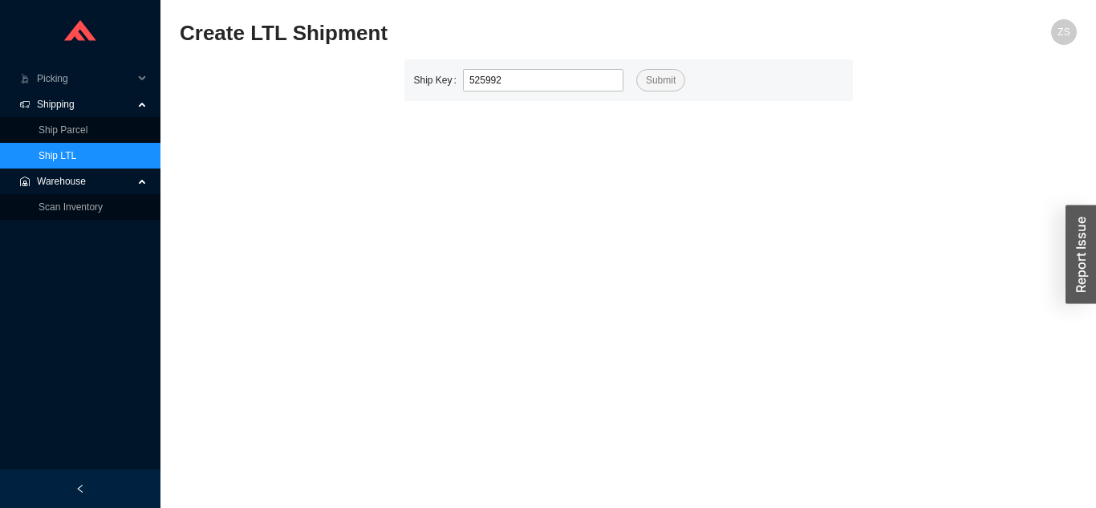
type input "525992"
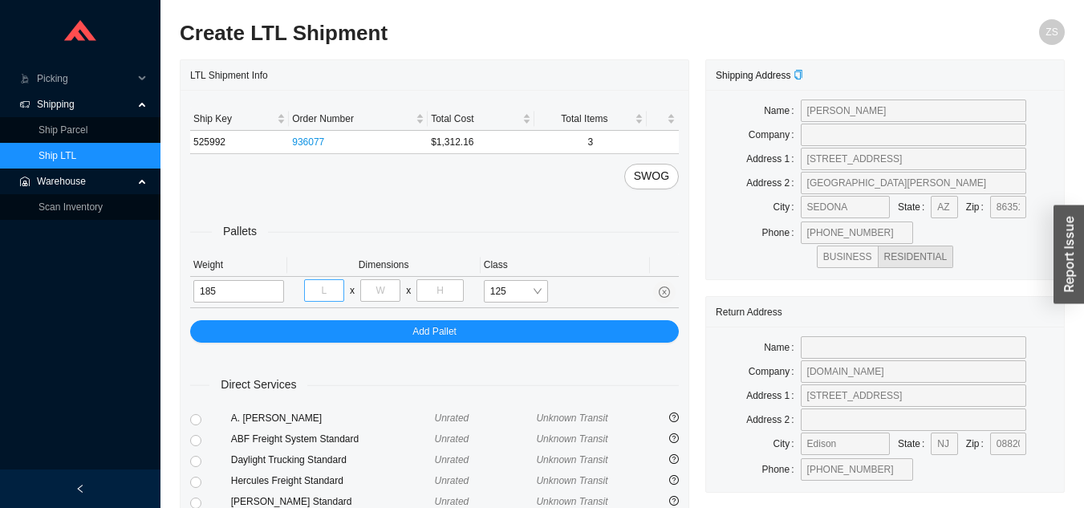
type input "185"
click at [326, 294] on input "tel" at bounding box center [324, 290] width 40 height 22
type input "48"
click at [386, 287] on input "tel" at bounding box center [380, 290] width 40 height 22
type input "32"
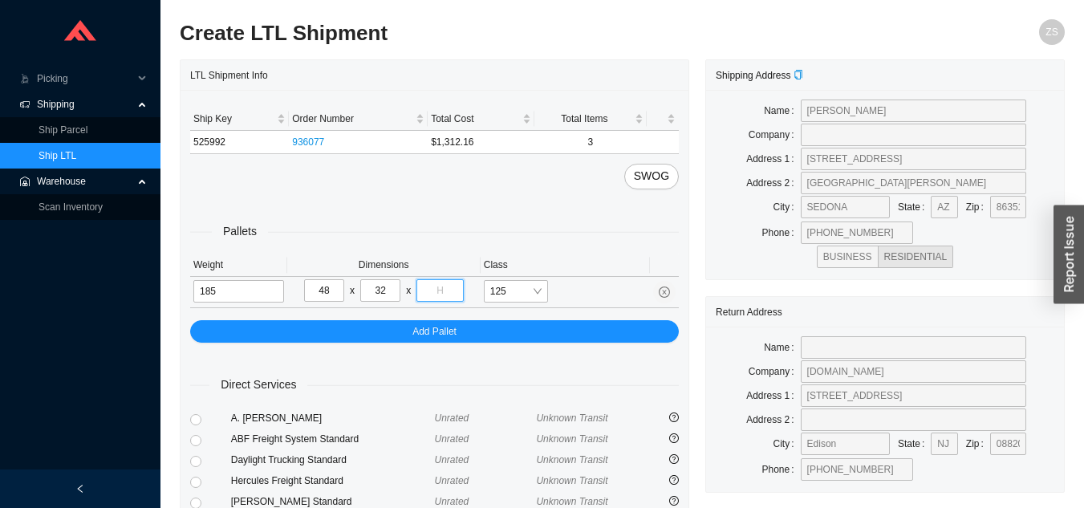
click at [448, 293] on input "tel" at bounding box center [440, 290] width 47 height 22
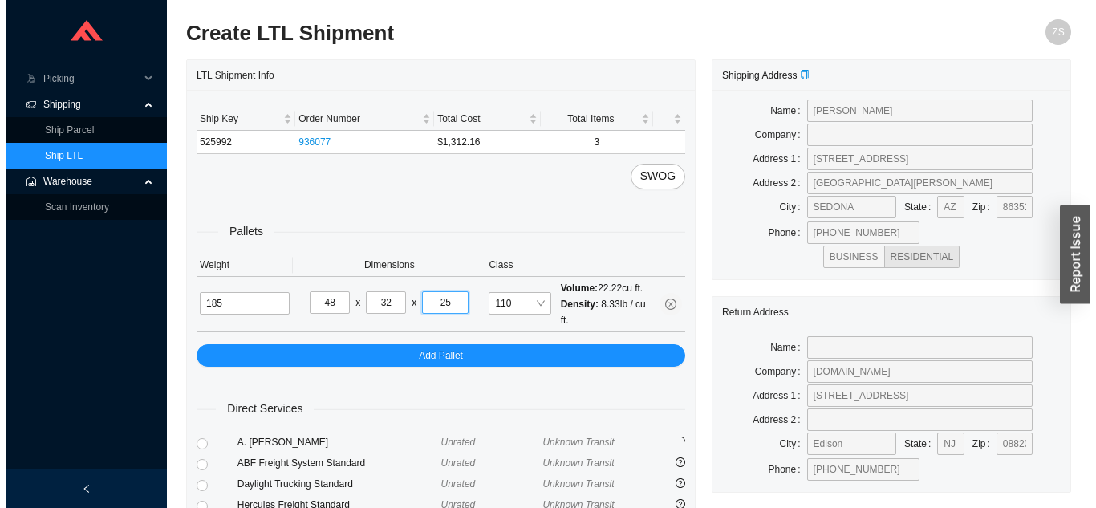
scroll to position [219, 0]
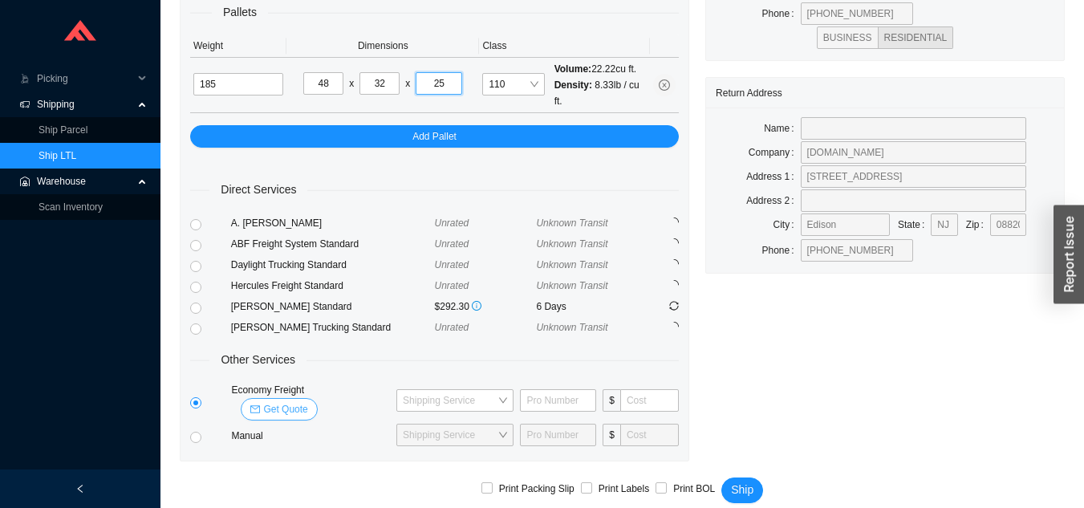
type input "25"
click at [307, 401] on span "Get Quote" at bounding box center [285, 409] width 44 height 16
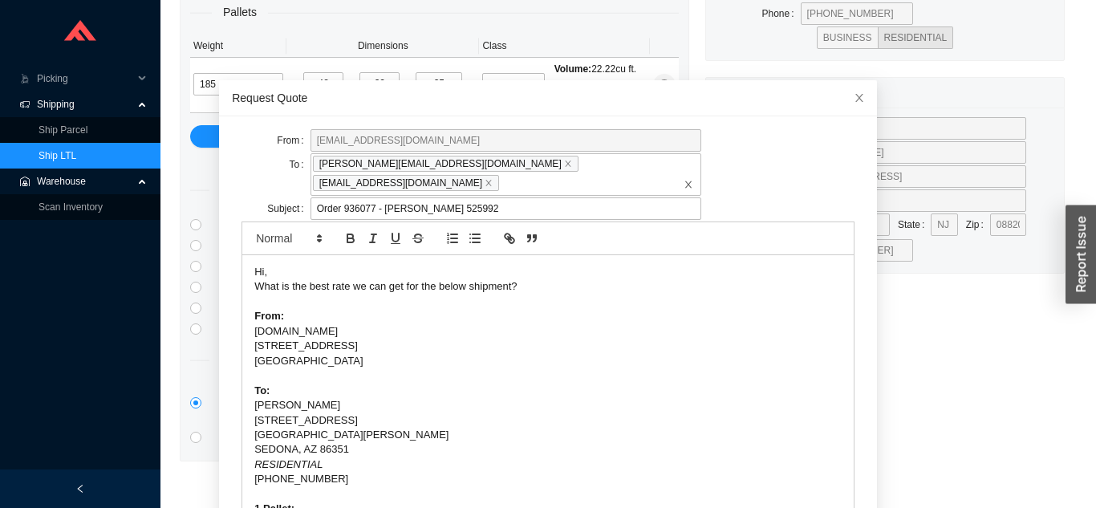
scroll to position [57, 0]
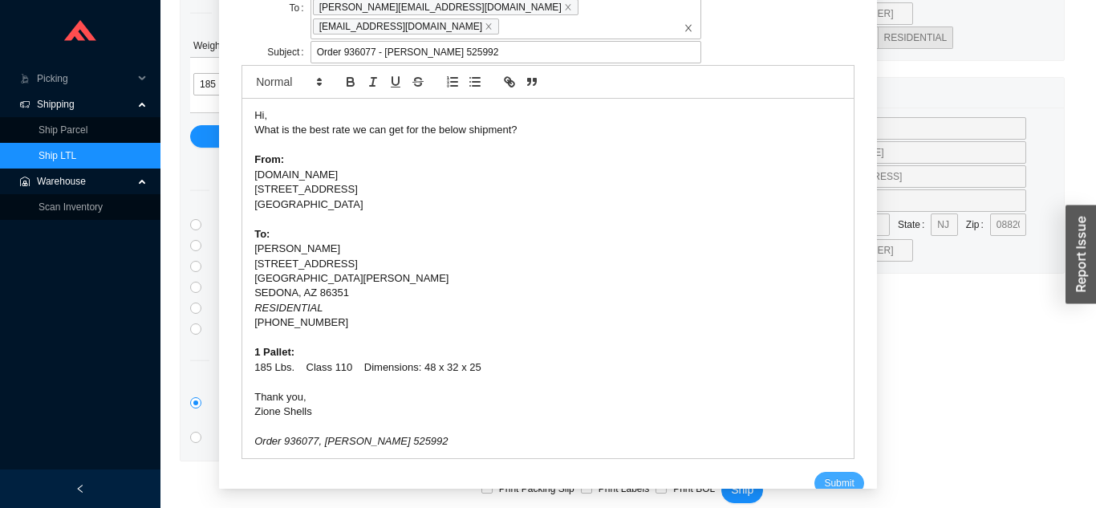
click at [828, 475] on span "Submit" at bounding box center [839, 483] width 30 height 16
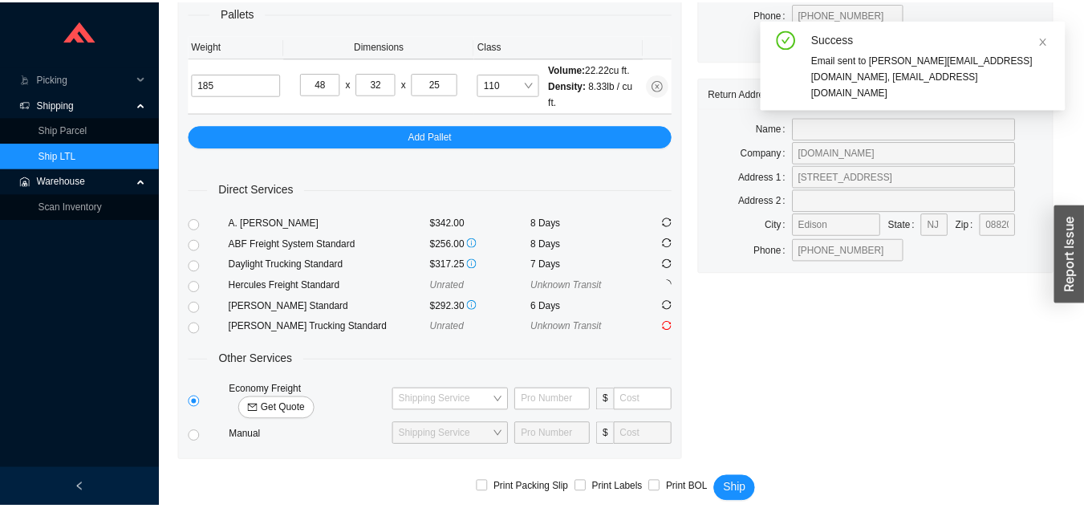
scroll to position [19, 0]
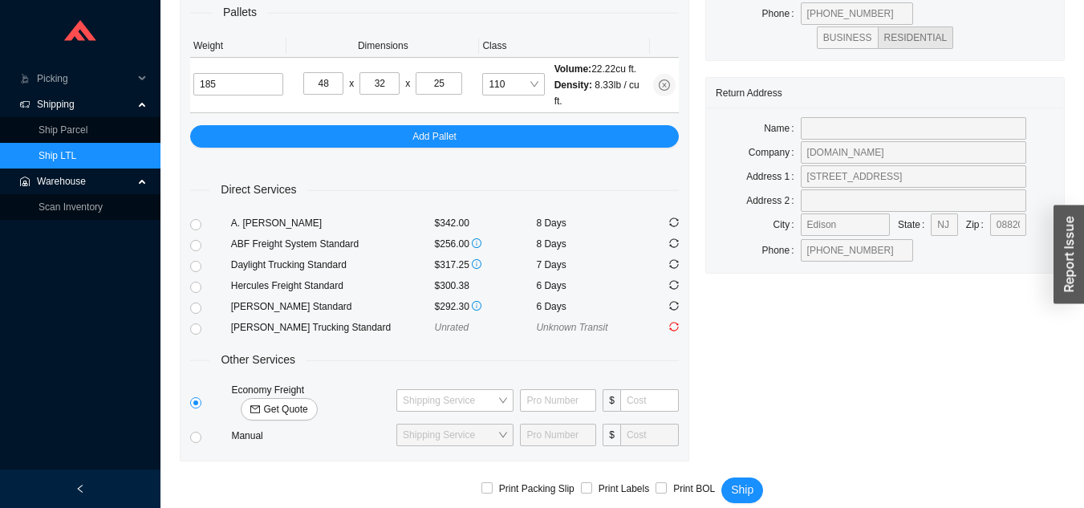
click at [96, 176] on span "Warehouse" at bounding box center [85, 182] width 96 height 26
click at [76, 154] on link "Ship LTL" at bounding box center [58, 155] width 38 height 11
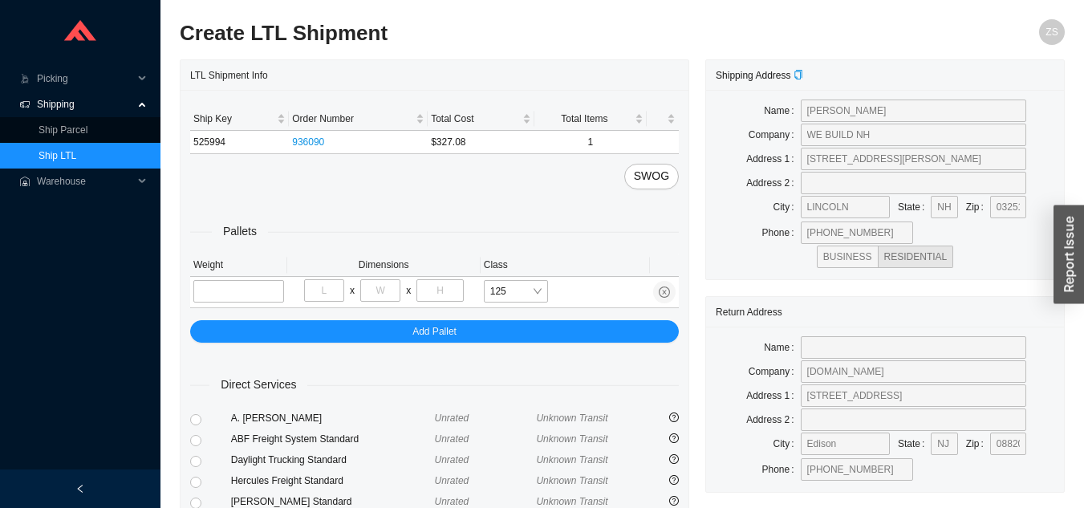
click at [76, 150] on link "Ship LTL" at bounding box center [58, 155] width 38 height 11
type input "173"
click at [315, 287] on input "tel" at bounding box center [324, 290] width 40 height 22
type input "48"
click at [382, 288] on input "tel" at bounding box center [380, 290] width 40 height 22
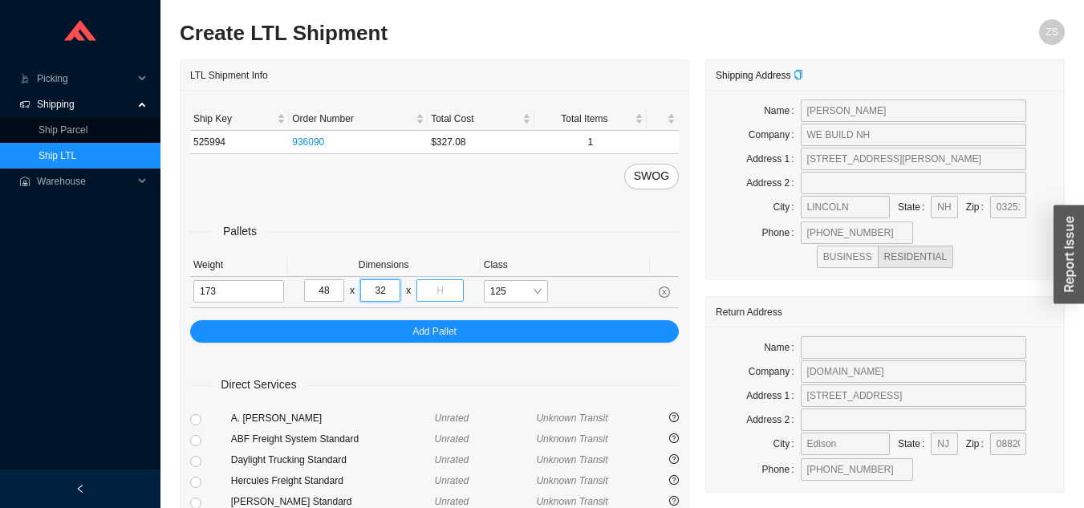
type input "32"
click at [448, 297] on input "tel" at bounding box center [440, 290] width 47 height 22
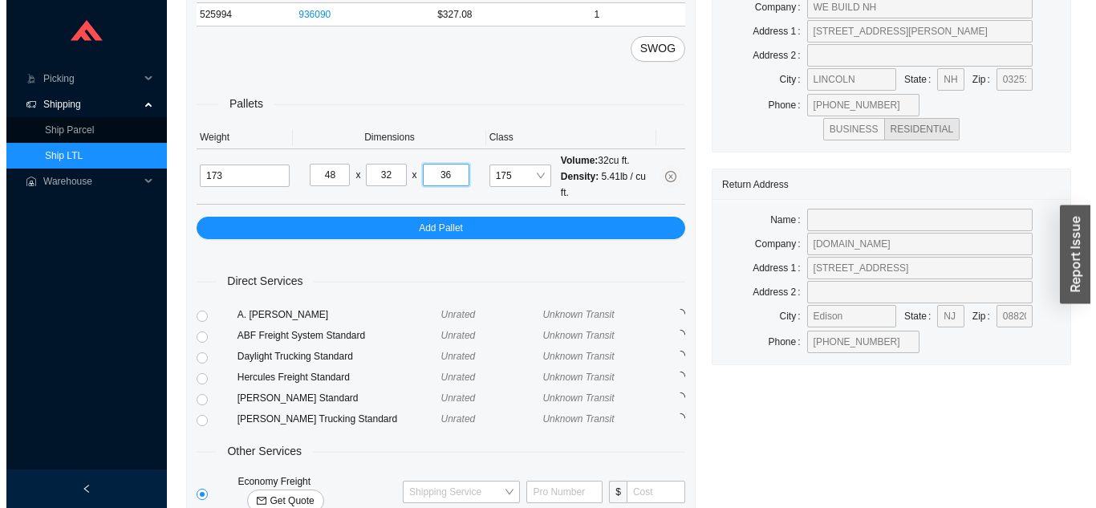
scroll to position [219, 0]
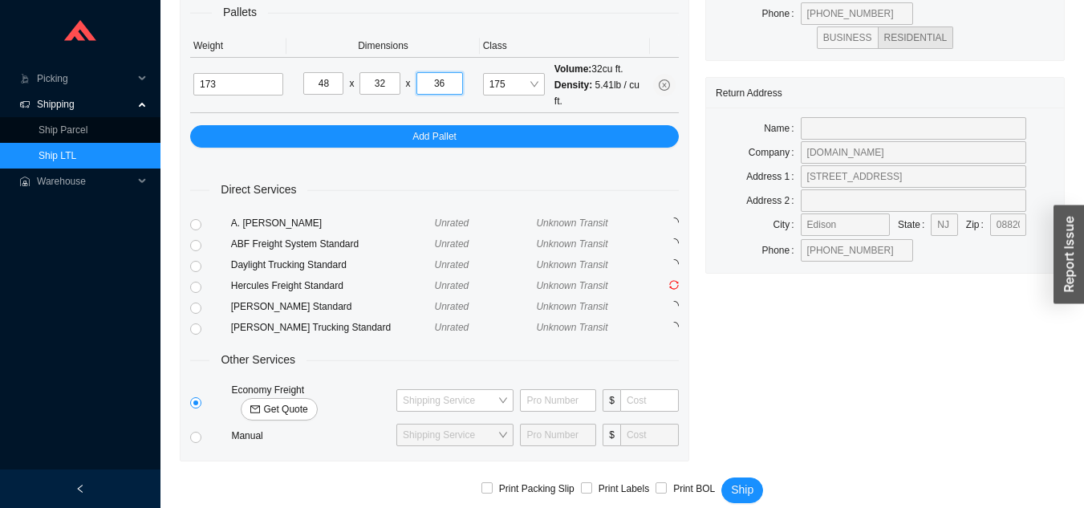
type input "36"
click at [307, 401] on span "Get Quote" at bounding box center [285, 409] width 44 height 16
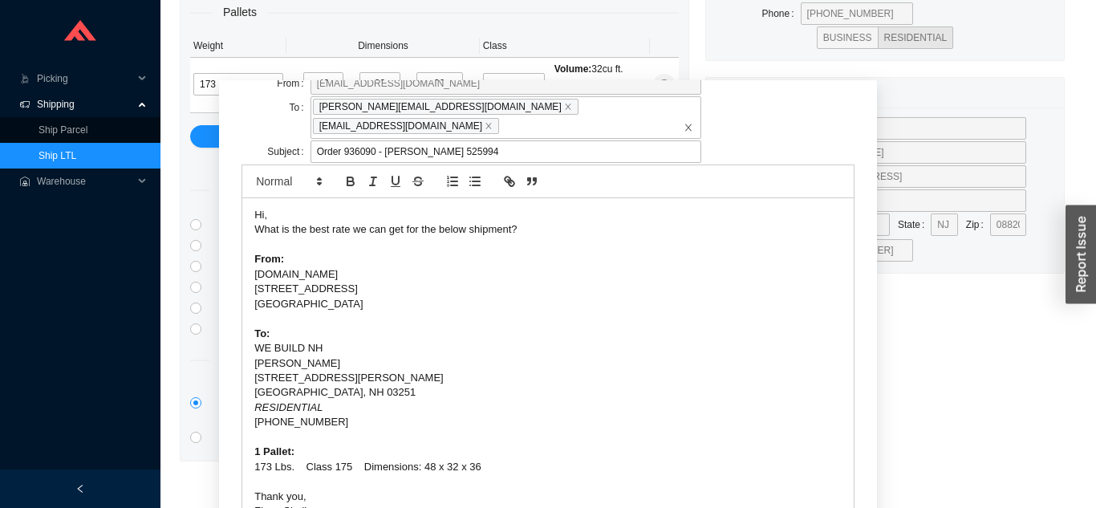
scroll to position [100, 0]
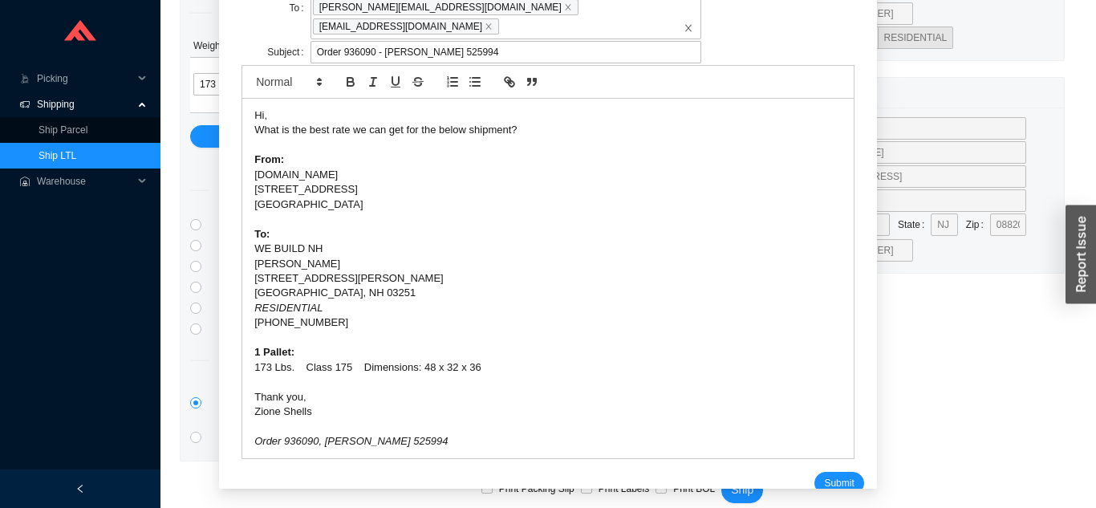
click at [825, 433] on div "Hi, What is the best rate we can get for the below shipment? From: [DOMAIN_NAME…" at bounding box center [548, 279] width 612 height 360
click at [824, 475] on span "Submit" at bounding box center [839, 483] width 30 height 16
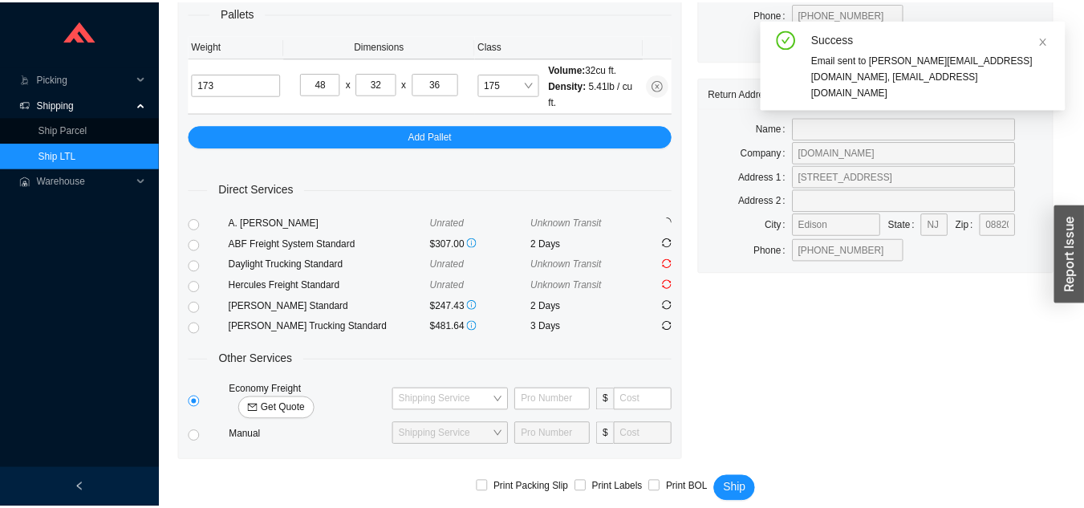
scroll to position [0, 0]
